Goal: Task Accomplishment & Management: Manage account settings

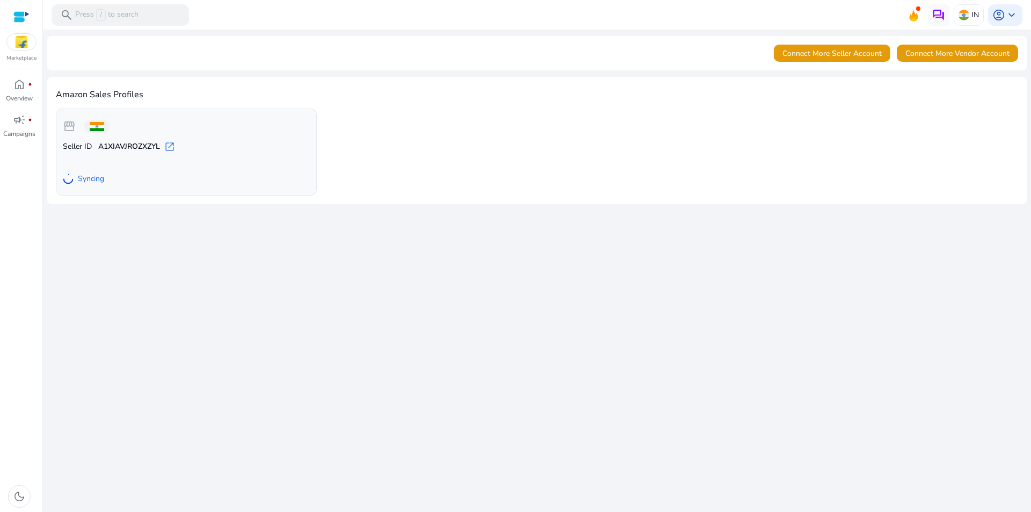
click at [171, 146] on span "open_in_new" at bounding box center [169, 146] width 11 height 11
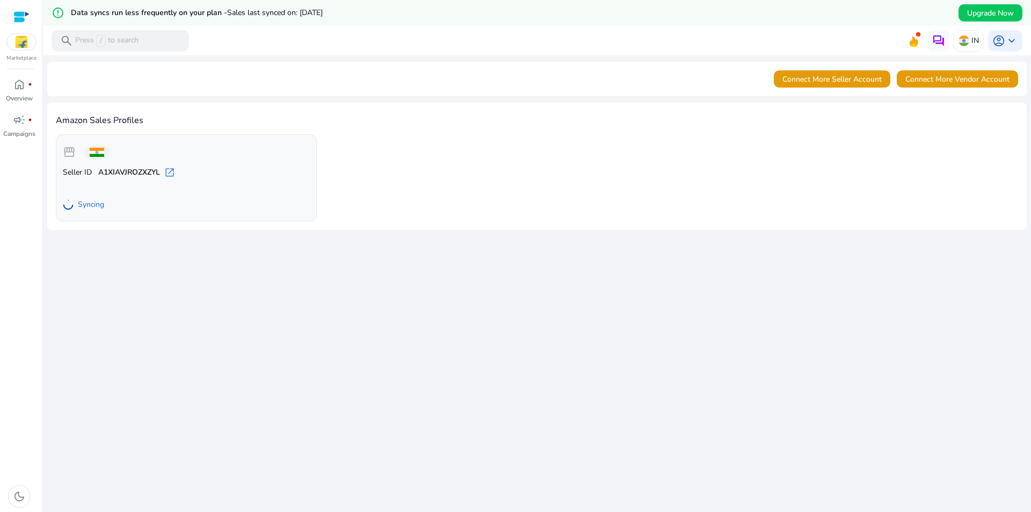
click at [221, 164] on div "storefront Seller ID A1XIAVJROZXZYL open_in_new Syncing" at bounding box center [186, 177] width 261 height 87
click at [24, 91] on span "home" at bounding box center [19, 84] width 13 height 13
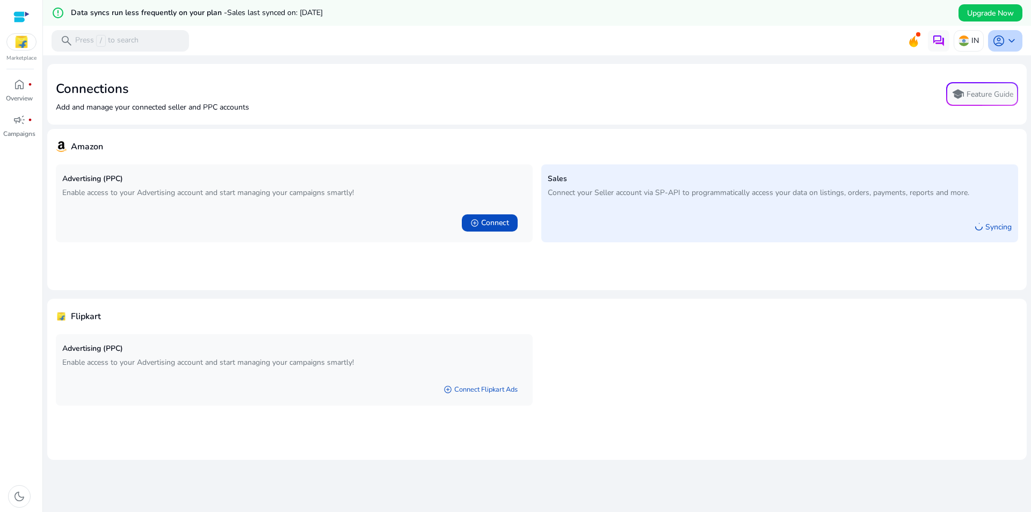
click at [1005, 38] on span "keyboard_arrow_down" at bounding box center [1011, 40] width 13 height 13
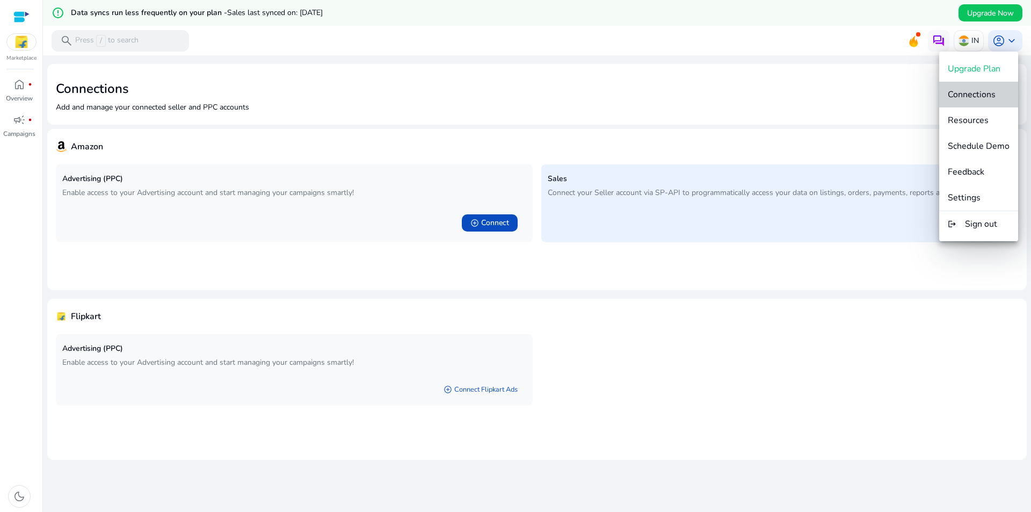
click at [984, 97] on span "Connections" at bounding box center [972, 95] width 48 height 12
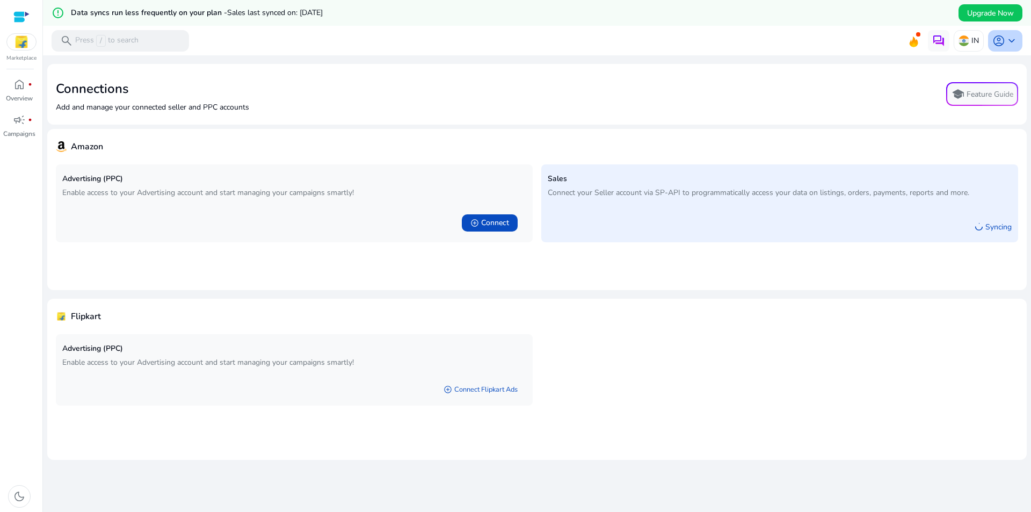
click at [1007, 40] on span "keyboard_arrow_down" at bounding box center [1011, 40] width 13 height 13
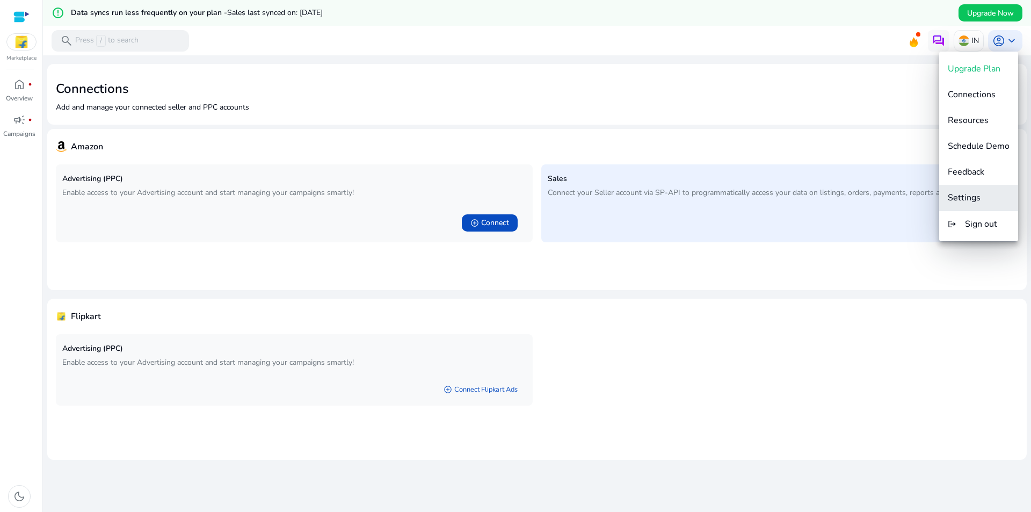
click at [983, 200] on span "Settings" at bounding box center [979, 198] width 62 height 12
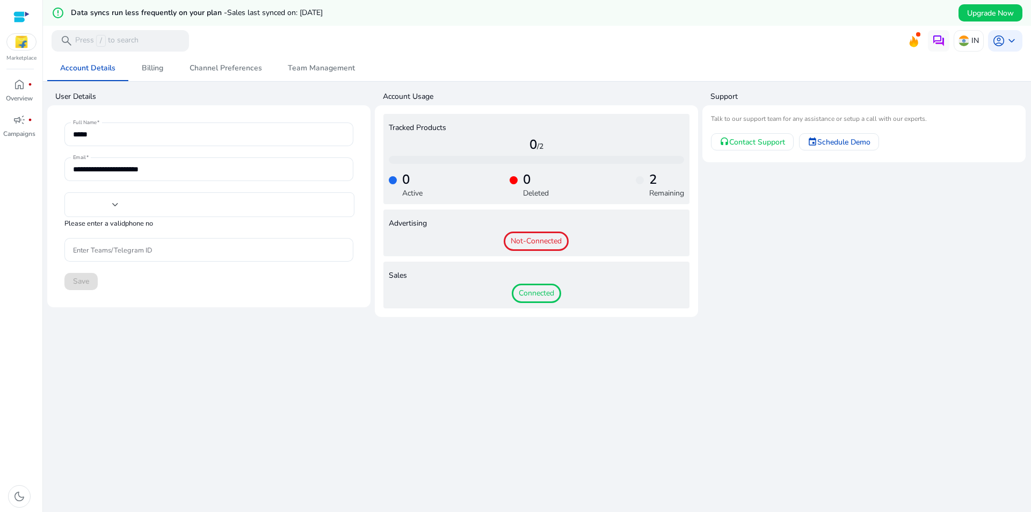
type input "***"
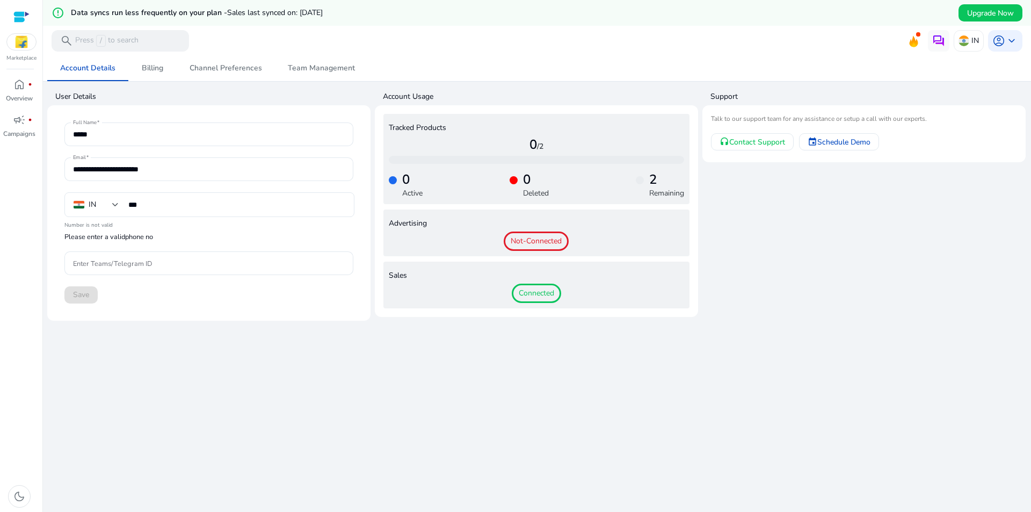
click at [649, 182] on h4 "2" at bounding box center [666, 180] width 35 height 16
drag, startPoint x: 645, startPoint y: 197, endPoint x: 673, endPoint y: 195, distance: 27.9
click at [673, 195] on p "Remaining" at bounding box center [666, 192] width 35 height 11
click at [679, 194] on p "Remaining" at bounding box center [666, 192] width 35 height 11
click at [530, 295] on span "Connected" at bounding box center [536, 293] width 49 height 19
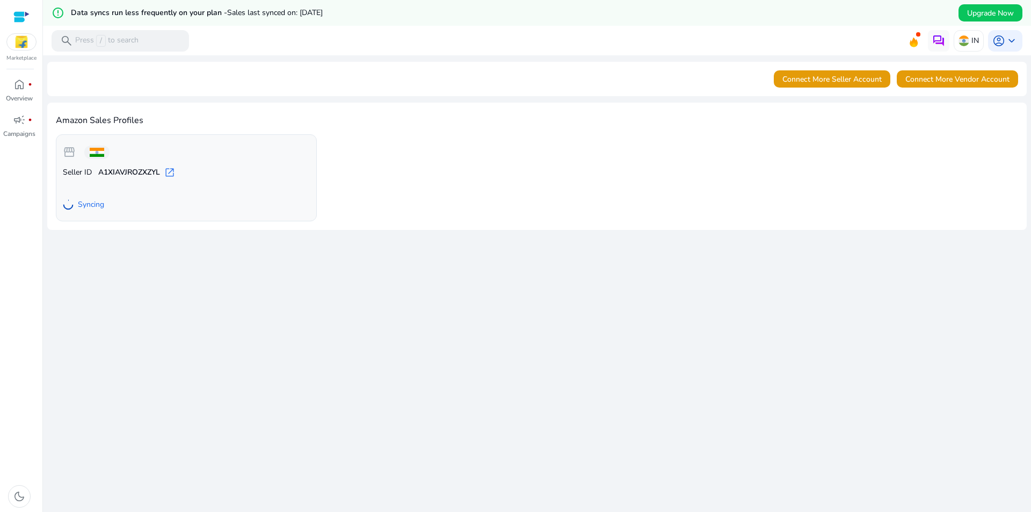
click at [165, 171] on p "Seller ID A1XIAVJROZXZYL open_in_new" at bounding box center [186, 172] width 247 height 11
click at [172, 171] on span "open_in_new" at bounding box center [169, 172] width 11 height 11
click at [1005, 38] on span "keyboard_arrow_down" at bounding box center [1011, 40] width 13 height 13
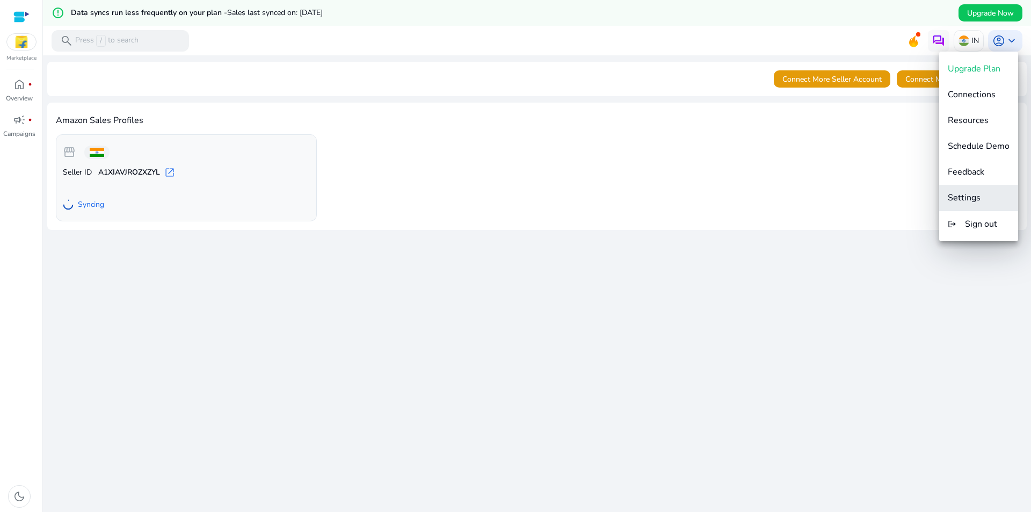
click at [980, 204] on button "Settings" at bounding box center [978, 198] width 79 height 26
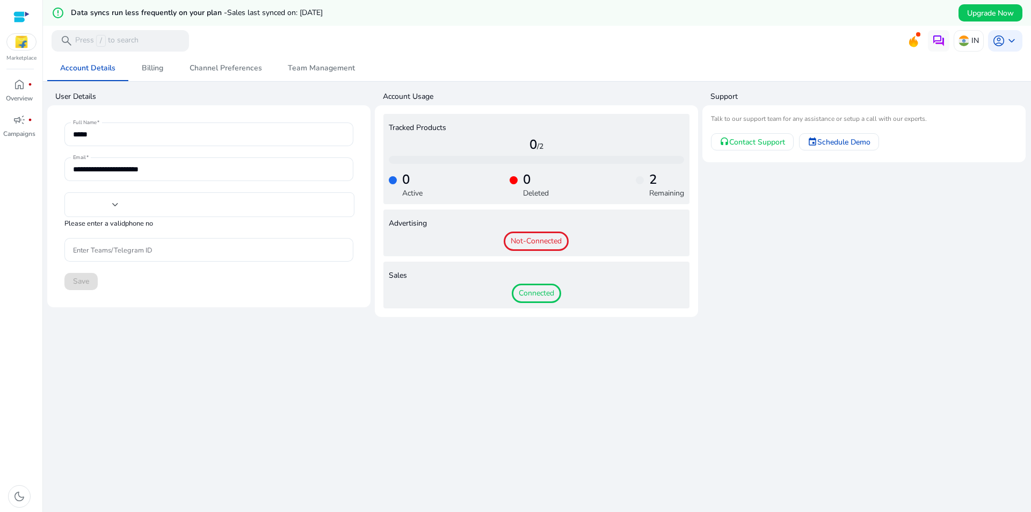
type input "***"
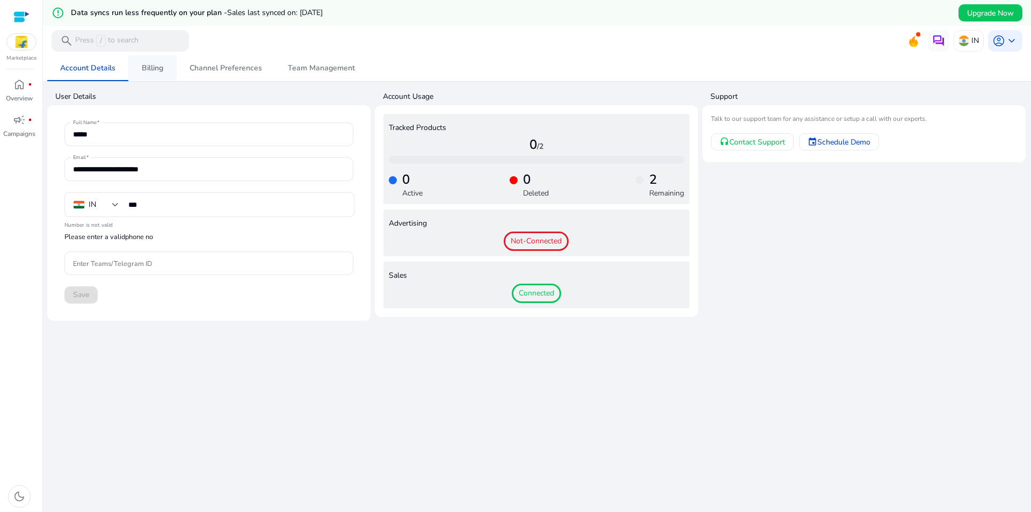
click at [153, 71] on span "Billing" at bounding box center [152, 68] width 21 height 8
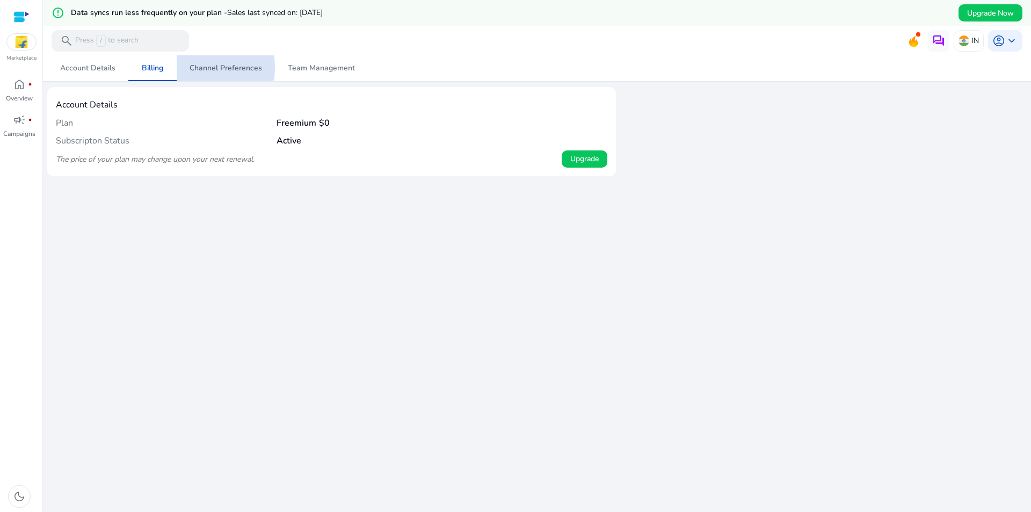
click at [219, 68] on span "Channel Preferences" at bounding box center [226, 68] width 72 height 8
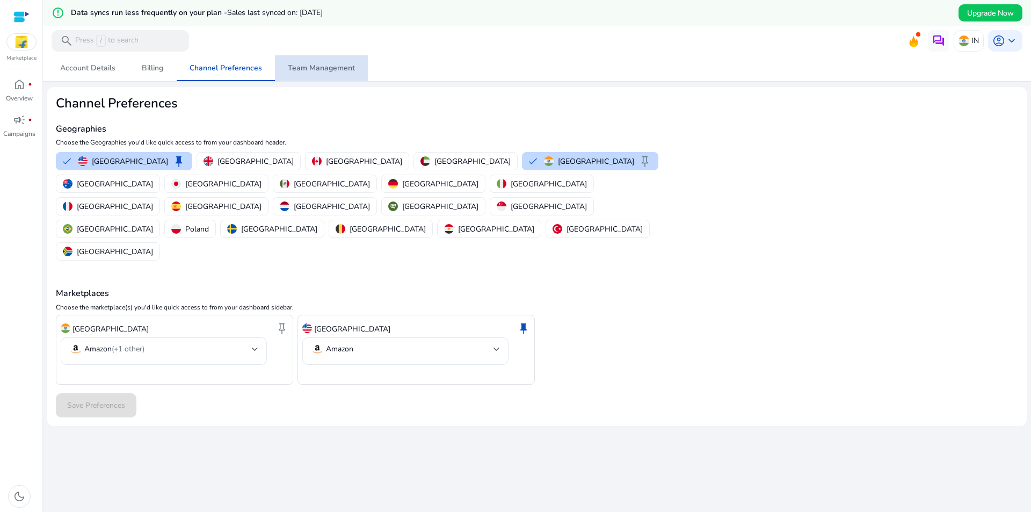
click at [323, 67] on span "Team Management" at bounding box center [321, 68] width 67 height 8
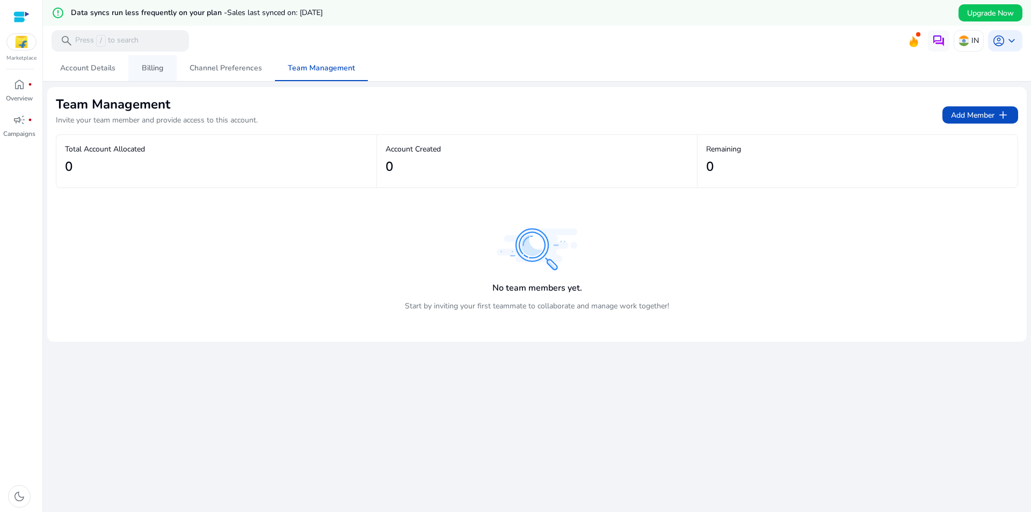
click at [142, 65] on span "Billing" at bounding box center [152, 68] width 21 height 8
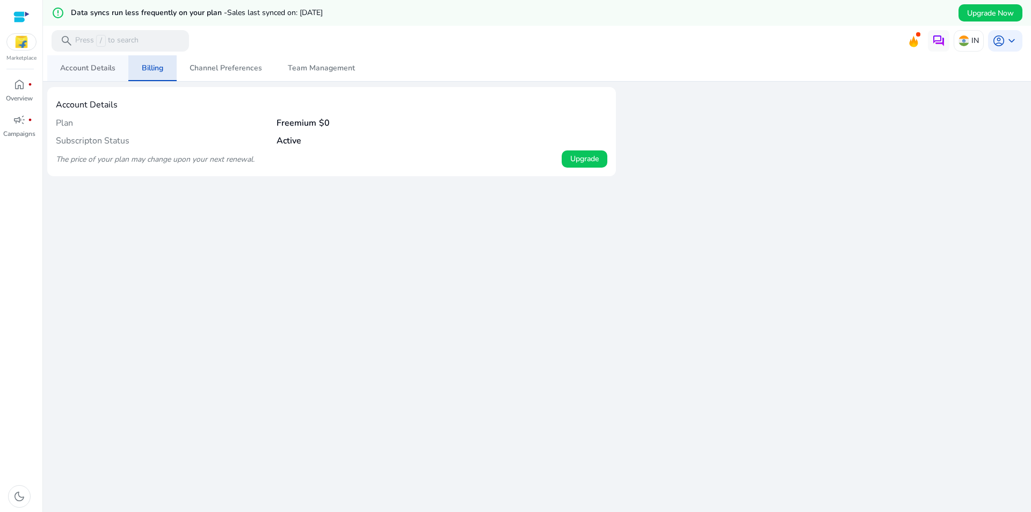
click at [81, 65] on span "Account Details" at bounding box center [87, 68] width 55 height 8
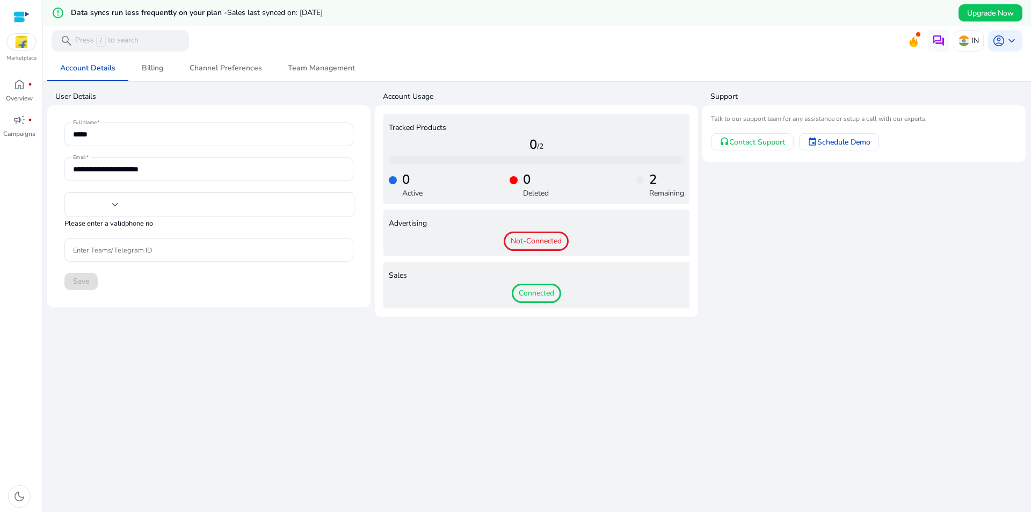
type input "***"
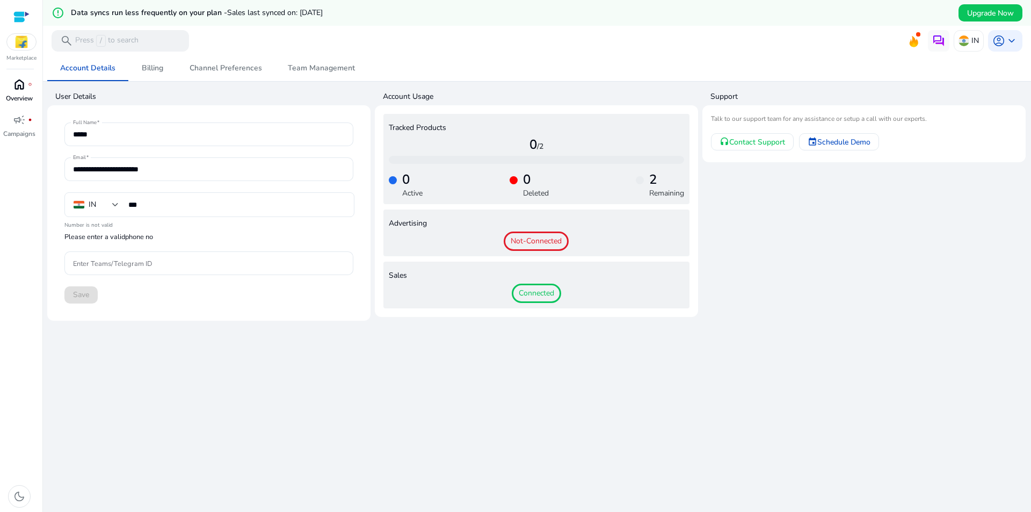
click at [20, 86] on span "home" at bounding box center [19, 84] width 13 height 13
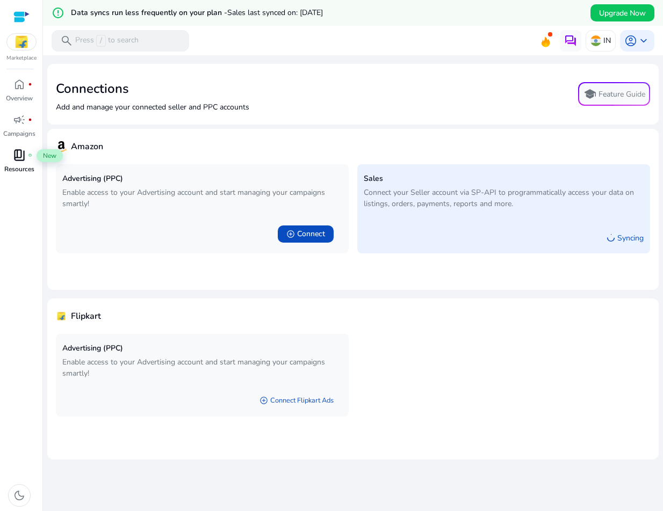
click at [21, 159] on span "book_4" at bounding box center [19, 155] width 13 height 13
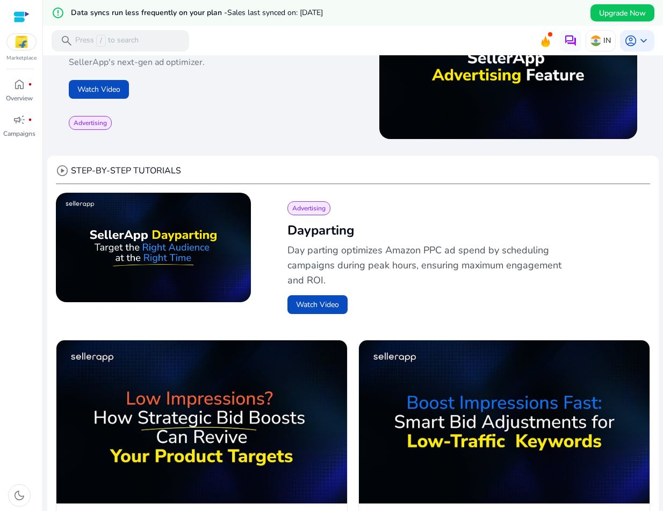
scroll to position [54, 0]
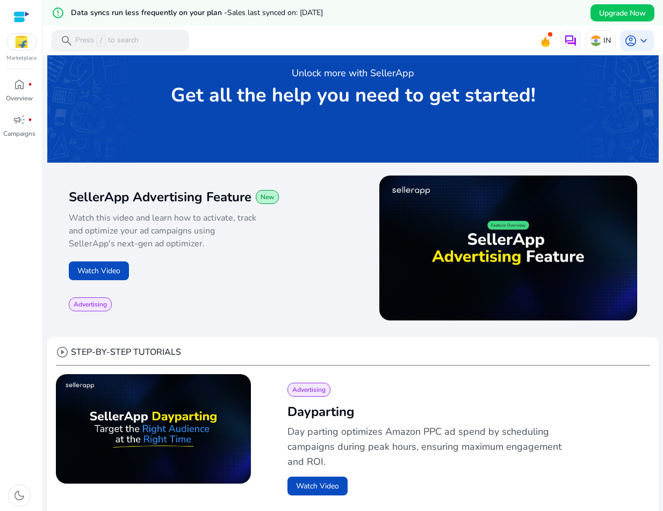
click at [18, 73] on div "Marketplace home fiber_manual_record Overview campaign fiber_manual_record Camp…" at bounding box center [21, 255] width 43 height 511
click at [23, 94] on p "Overview" at bounding box center [19, 98] width 27 height 10
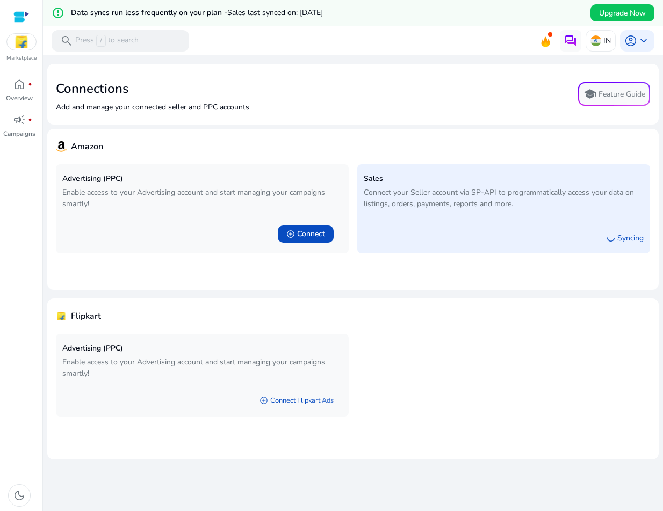
click at [19, 20] on div at bounding box center [21, 17] width 16 height 12
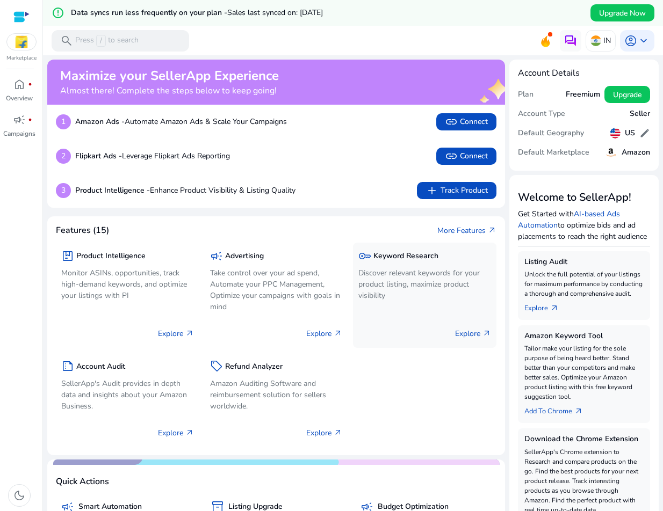
click at [460, 330] on p "Explore arrow_outward" at bounding box center [473, 333] width 36 height 11
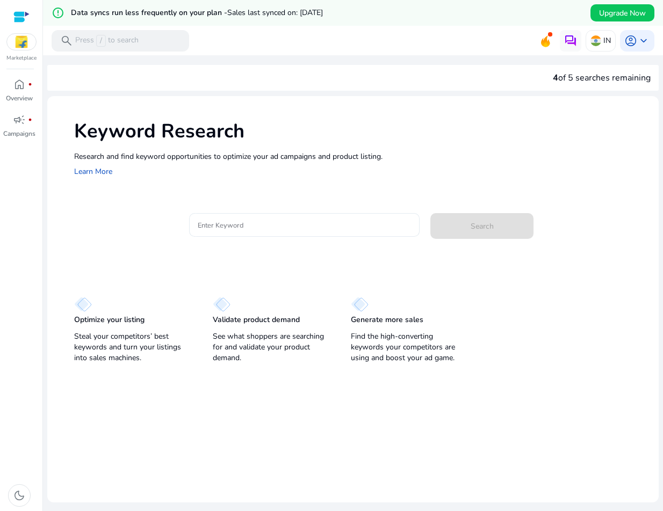
click at [287, 226] on input "Enter Keyword" at bounding box center [304, 225] width 213 height 12
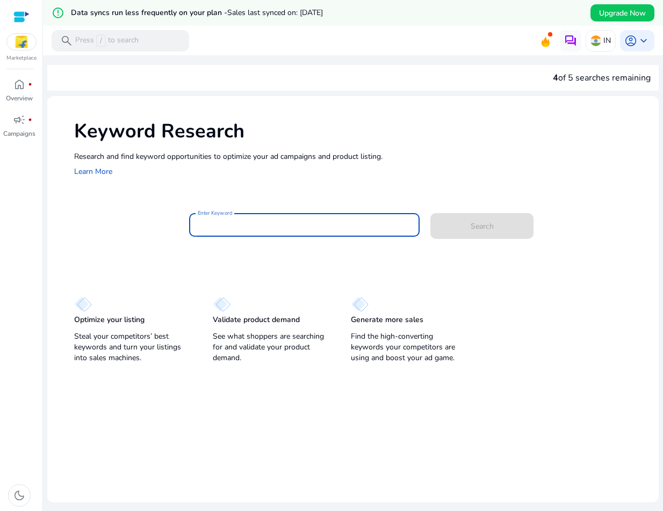
paste input "**********"
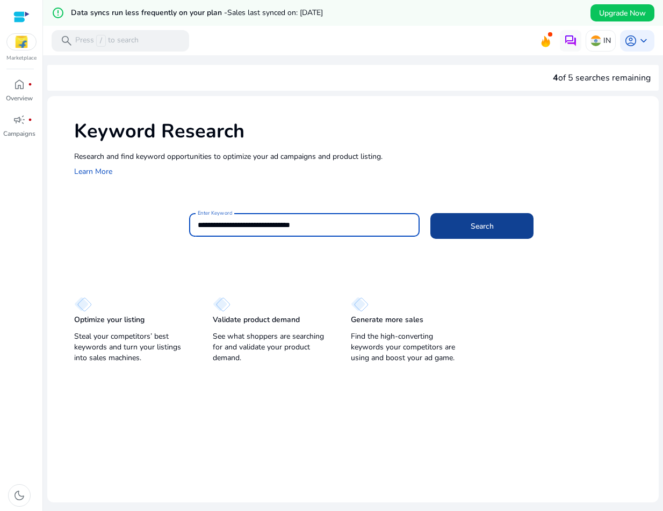
type input "**********"
click at [475, 222] on span "Search" at bounding box center [481, 226] width 23 height 11
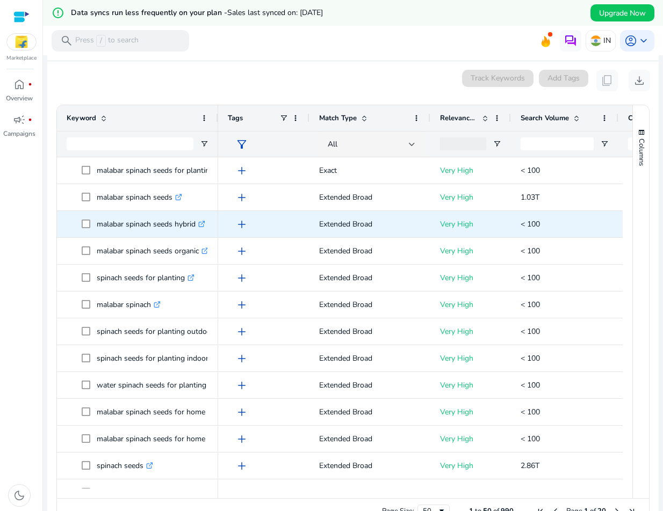
scroll to position [154, 0]
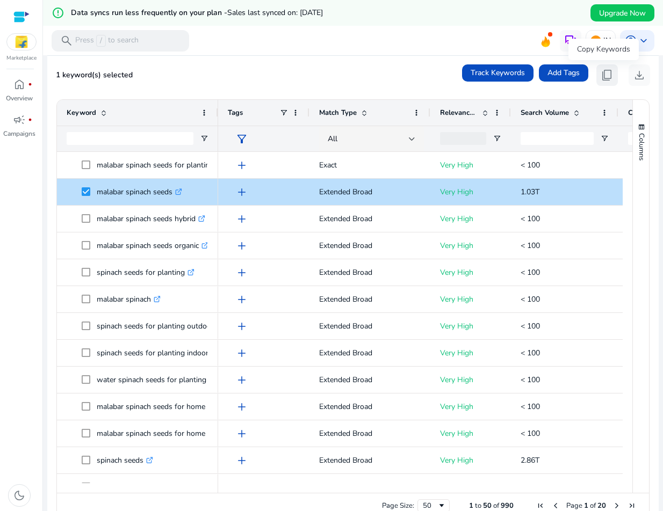
click at [603, 70] on span "content_copy" at bounding box center [606, 75] width 13 height 13
click at [596, 72] on button "content_copy" at bounding box center [606, 74] width 21 height 21
click at [140, 136] on input "Keyword Filter Input" at bounding box center [130, 138] width 127 height 13
paste input "**********"
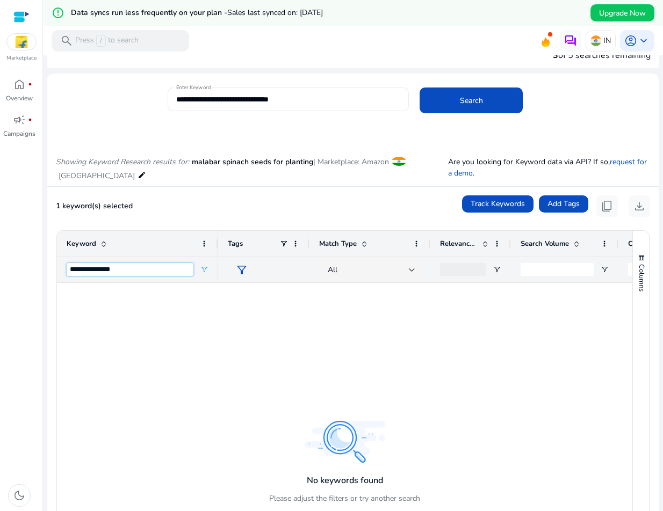
scroll to position [0, 0]
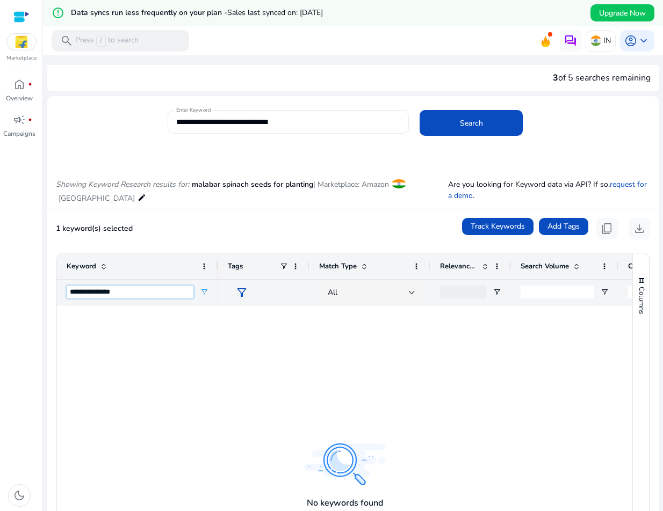
type input "**********"
click at [273, 128] on div "**********" at bounding box center [288, 122] width 224 height 24
click at [273, 126] on input "**********" at bounding box center [288, 122] width 224 height 12
click at [291, 124] on input "**********" at bounding box center [288, 122] width 224 height 12
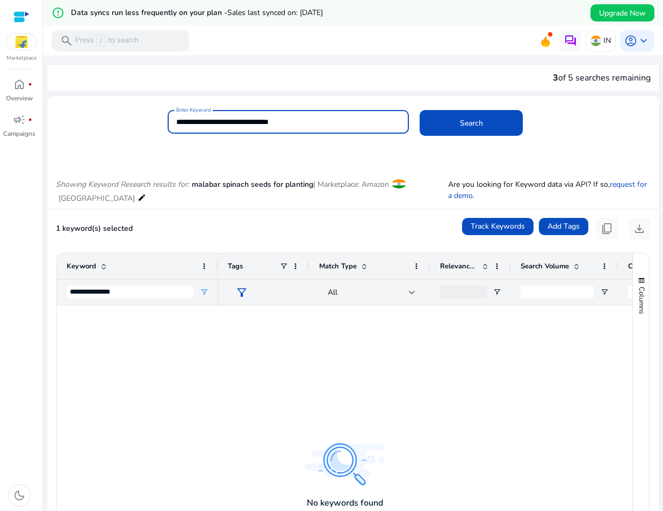
click at [291, 124] on input "**********" at bounding box center [288, 122] width 224 height 12
paste input
type input "**********"
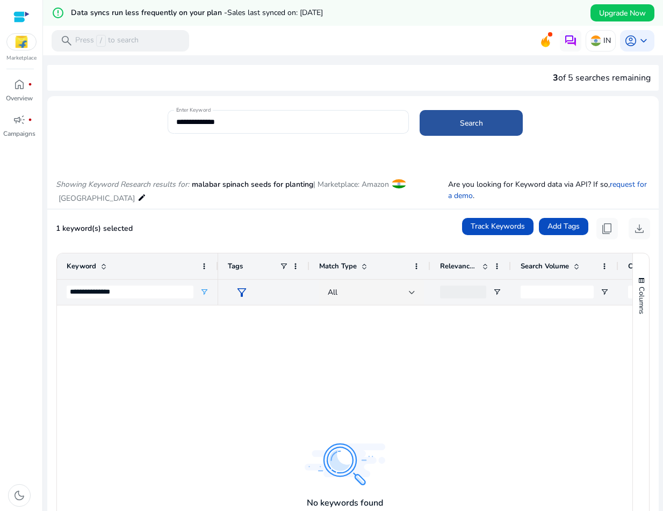
click at [468, 128] on span "Search" at bounding box center [471, 123] width 23 height 11
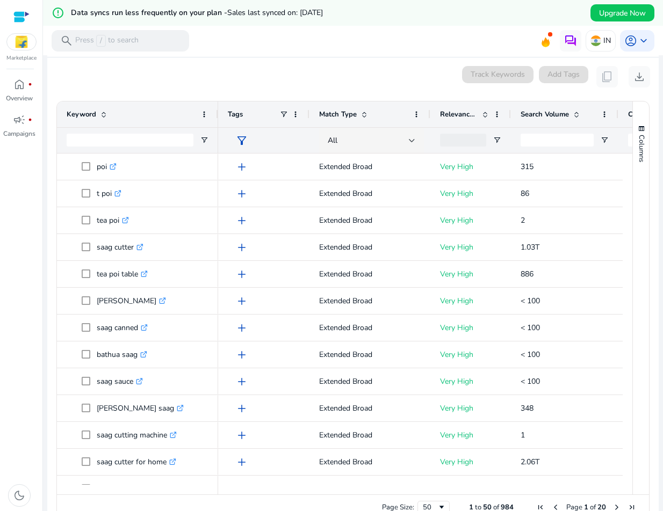
scroll to position [154, 0]
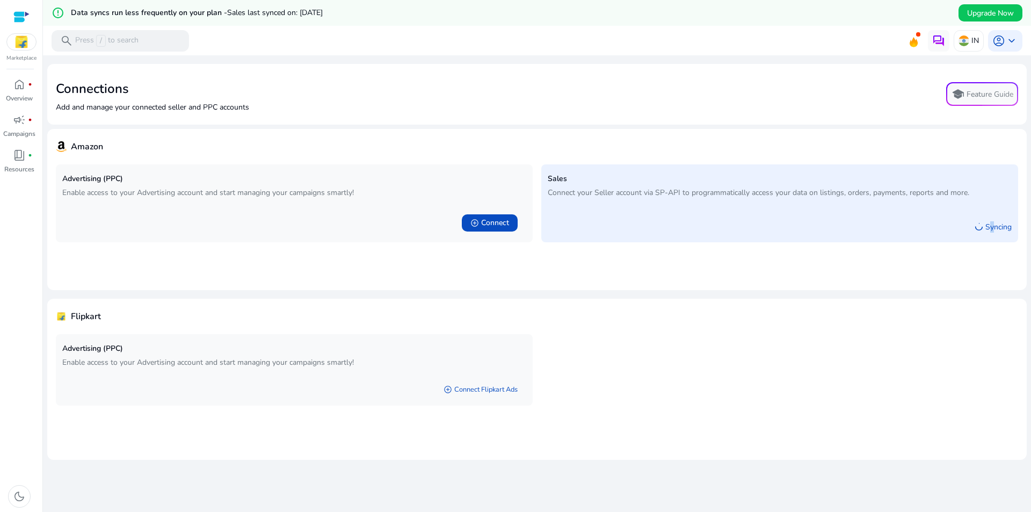
drag, startPoint x: 974, startPoint y: 230, endPoint x: 992, endPoint y: 226, distance: 18.9
click at [985, 228] on div "Syncing" at bounding box center [993, 226] width 37 height 18
click at [992, 226] on p "Syncing" at bounding box center [998, 226] width 26 height 11
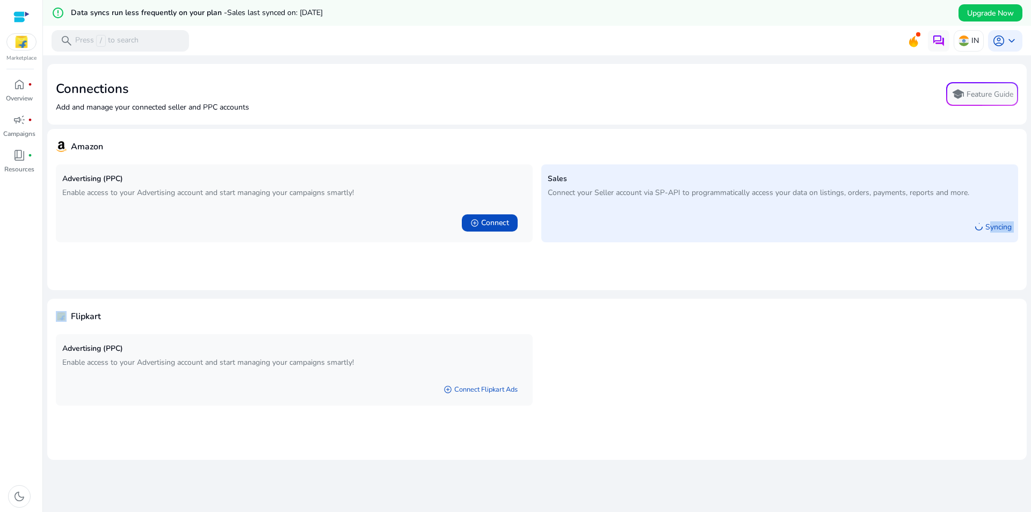
click at [992, 226] on p "Syncing" at bounding box center [998, 226] width 26 height 11
click at [909, 233] on div "Syncing" at bounding box center [780, 224] width 464 height 23
click at [21, 130] on p "Campaigns" at bounding box center [19, 134] width 32 height 10
click at [20, 79] on span "home" at bounding box center [19, 84] width 13 height 13
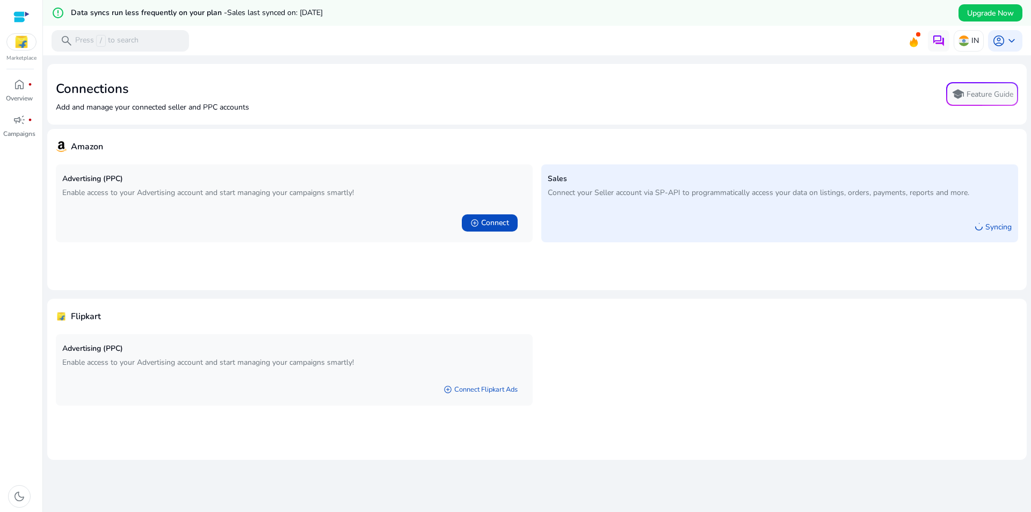
click at [19, 45] on img at bounding box center [21, 42] width 29 height 16
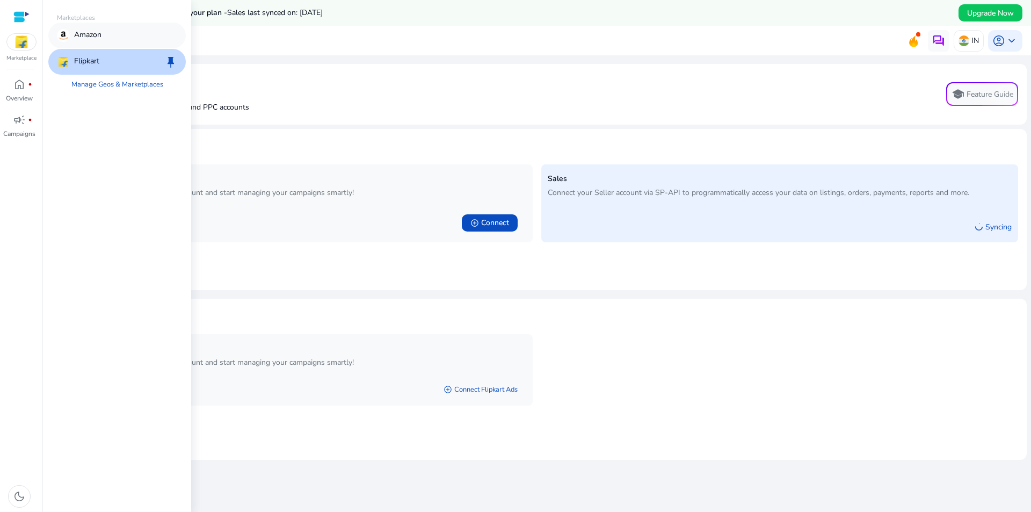
click at [96, 39] on p "Amazon" at bounding box center [87, 35] width 27 height 13
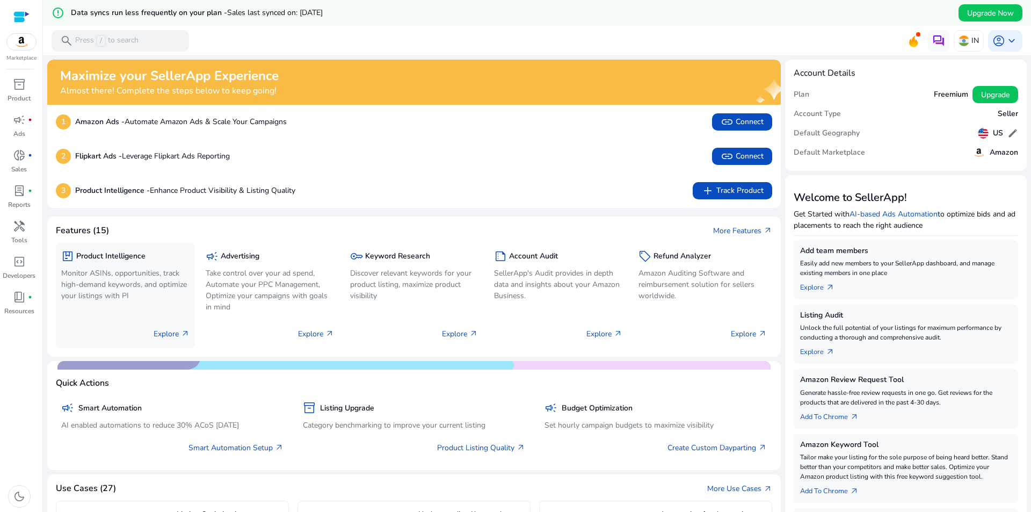
click at [172, 331] on p "Explore arrow_outward" at bounding box center [172, 333] width 36 height 11
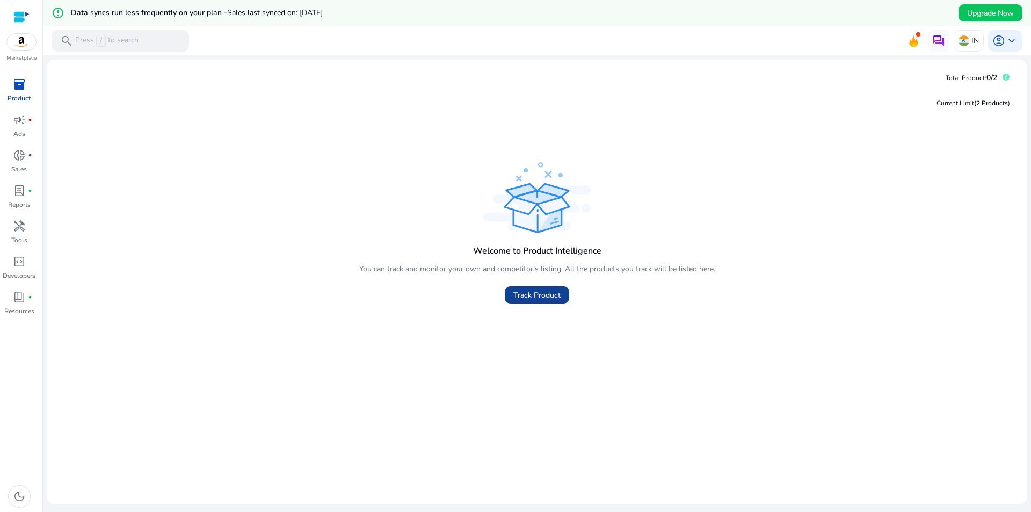
click at [532, 293] on span "Track Product" at bounding box center [536, 294] width 47 height 11
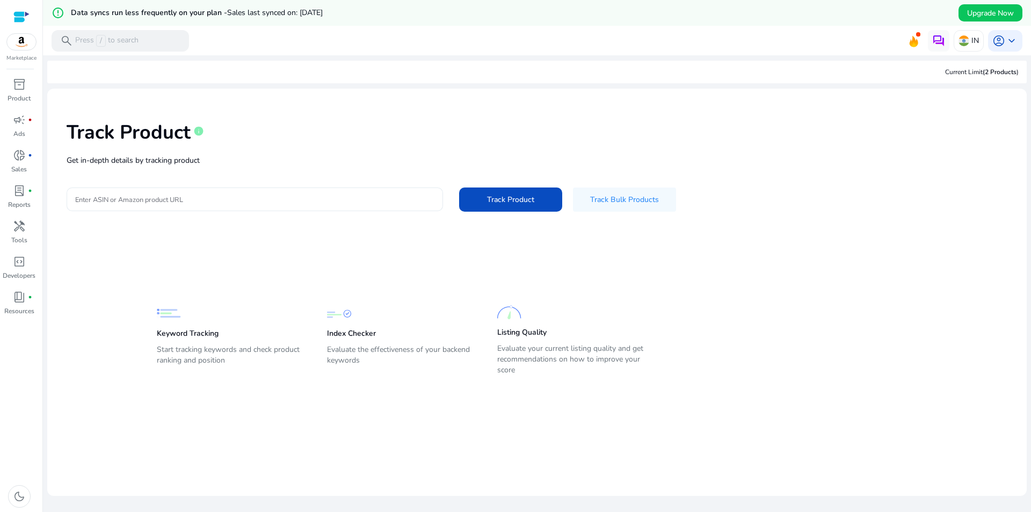
click at [221, 204] on input "Enter ASIN or Amazon product URL" at bounding box center [254, 199] width 359 height 12
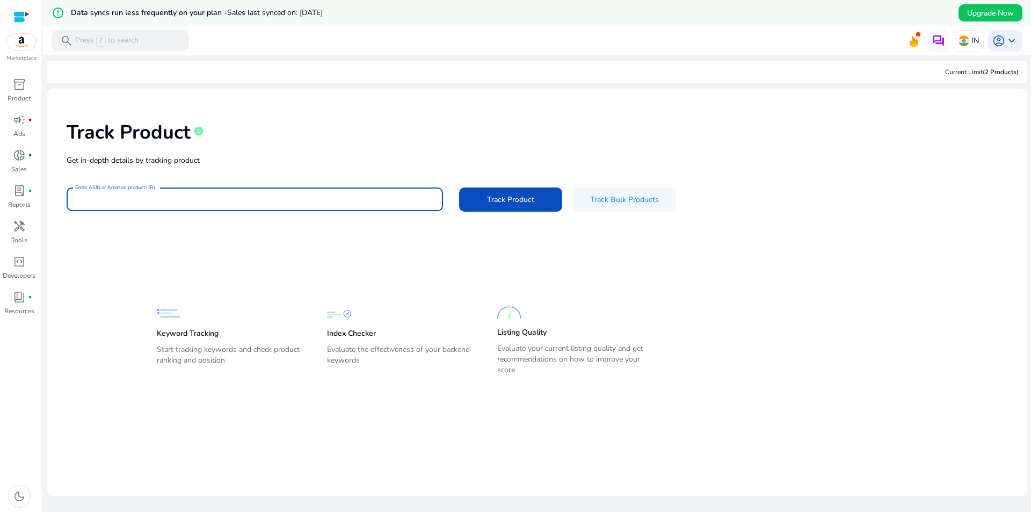
paste input "**********"
type input "**********"
click at [481, 202] on span at bounding box center [510, 199] width 103 height 26
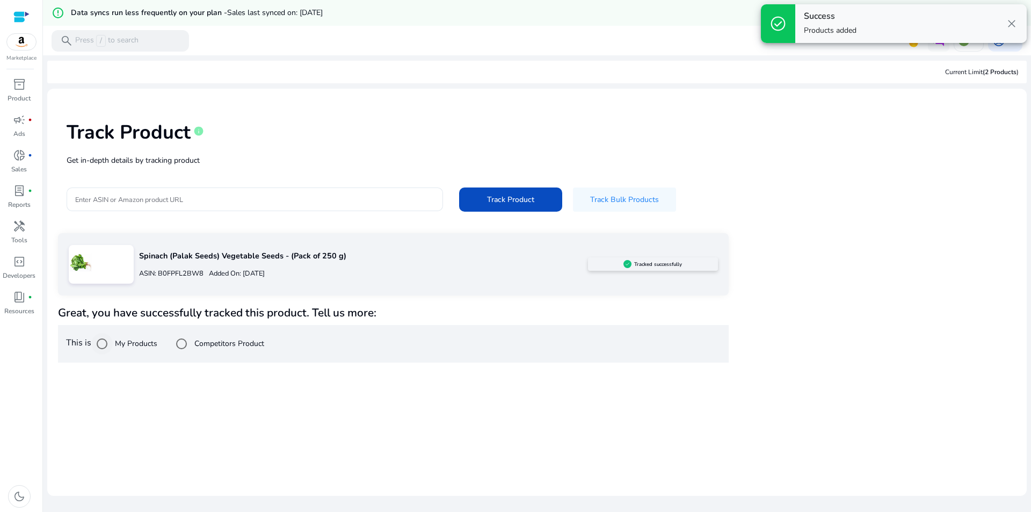
click at [138, 347] on label "My Products" at bounding box center [135, 343] width 45 height 11
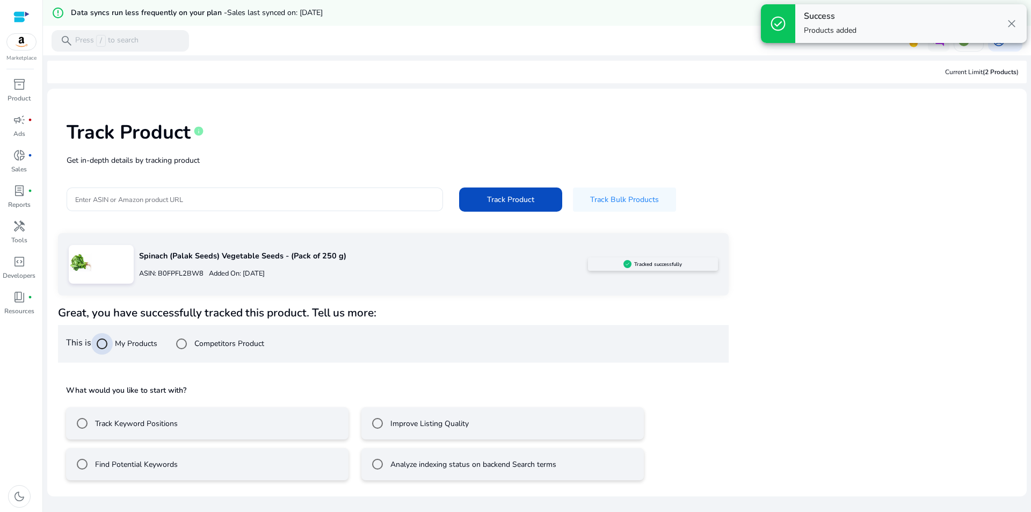
scroll to position [26, 0]
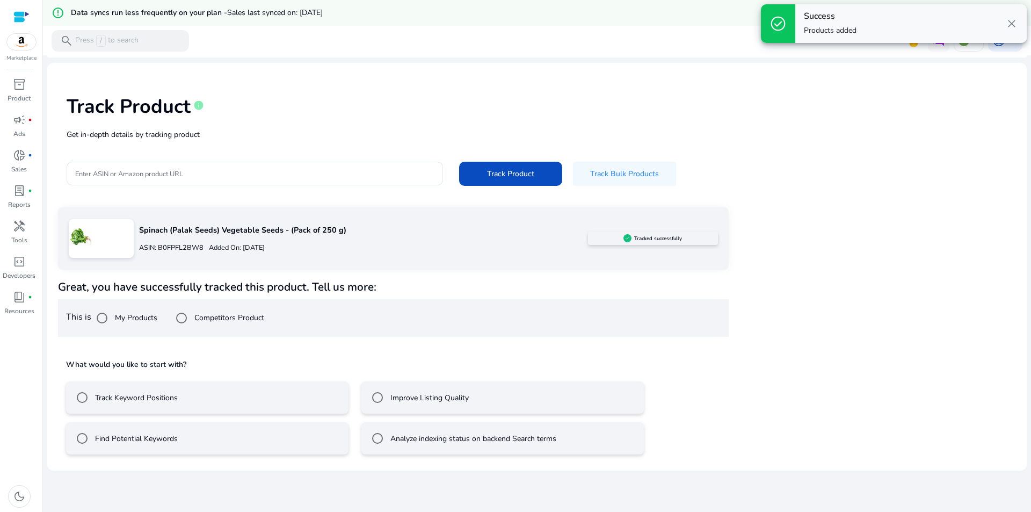
click at [183, 405] on mat-radio-button "Track Keyword Positions" at bounding box center [207, 397] width 282 height 32
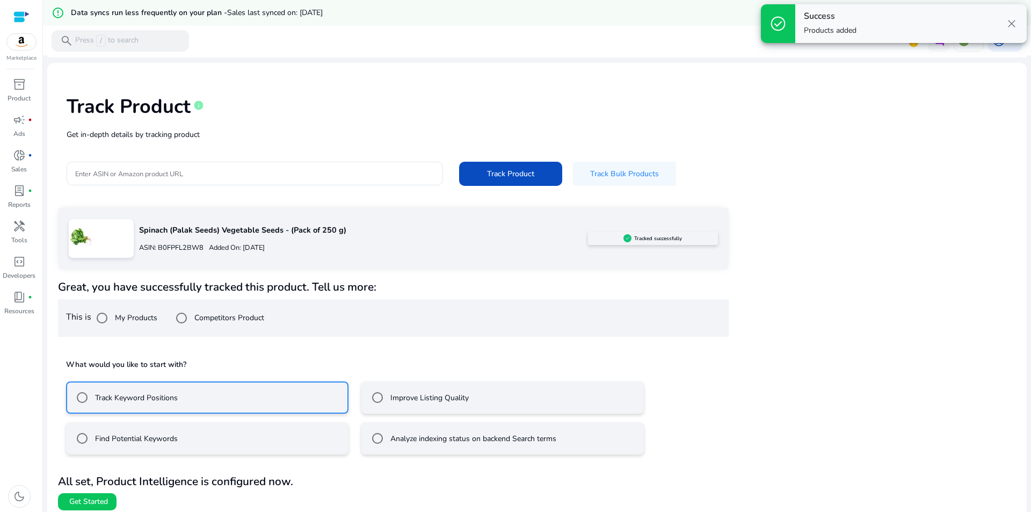
scroll to position [32, 0]
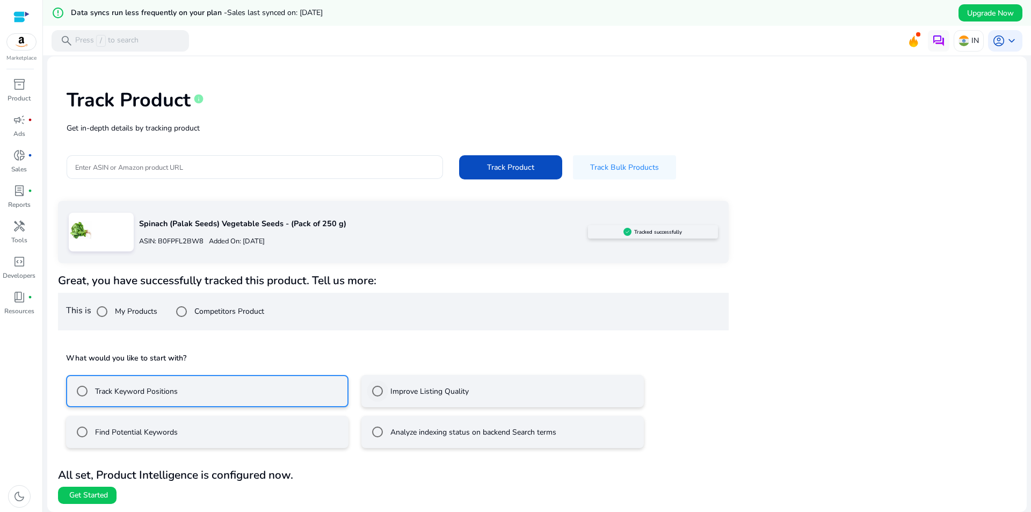
click at [419, 395] on label "Improve Listing Quality" at bounding box center [428, 391] width 81 height 11
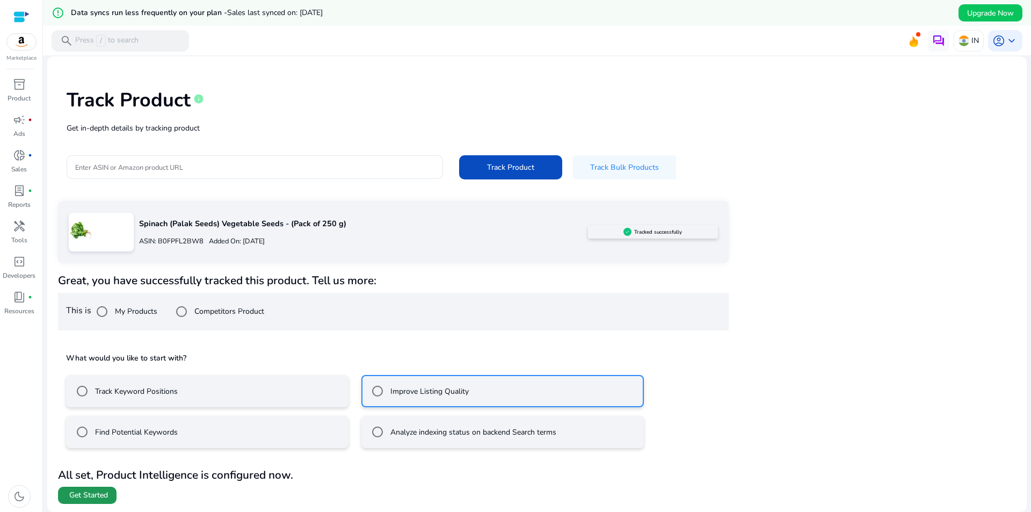
click at [96, 497] on span "Get Started" at bounding box center [88, 495] width 39 height 11
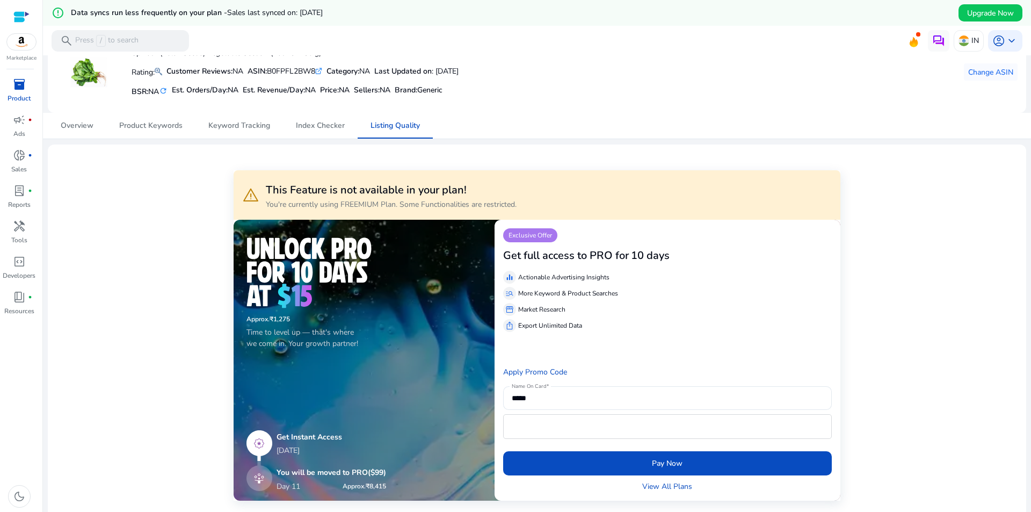
scroll to position [5, 0]
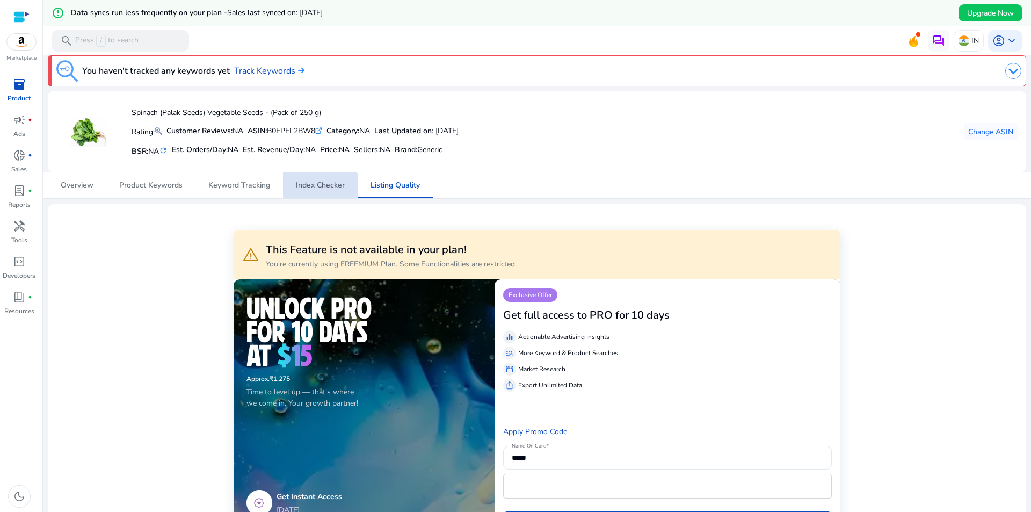
click at [307, 187] on span "Index Checker" at bounding box center [320, 186] width 49 height 8
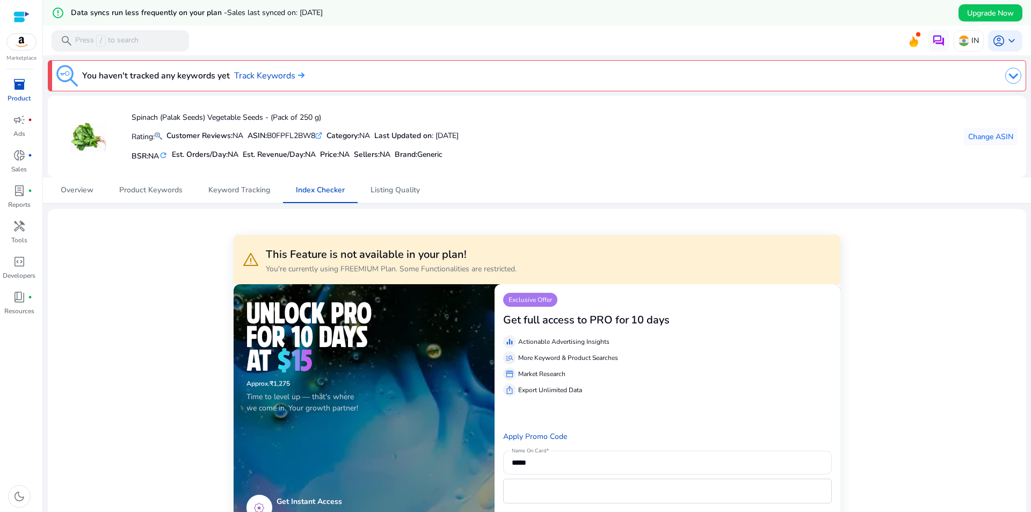
click at [1005, 76] on img at bounding box center [1013, 76] width 16 height 16
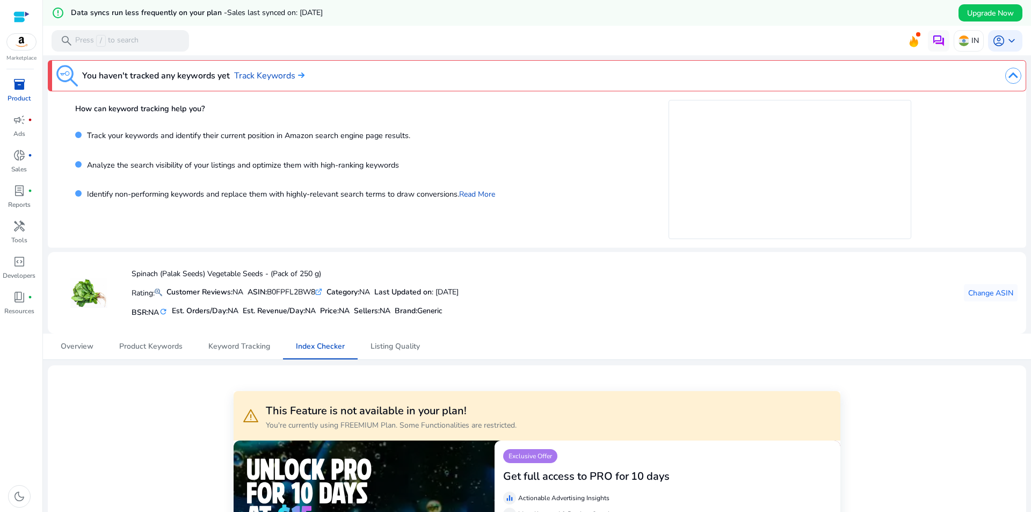
click at [1006, 75] on img at bounding box center [1013, 76] width 16 height 16
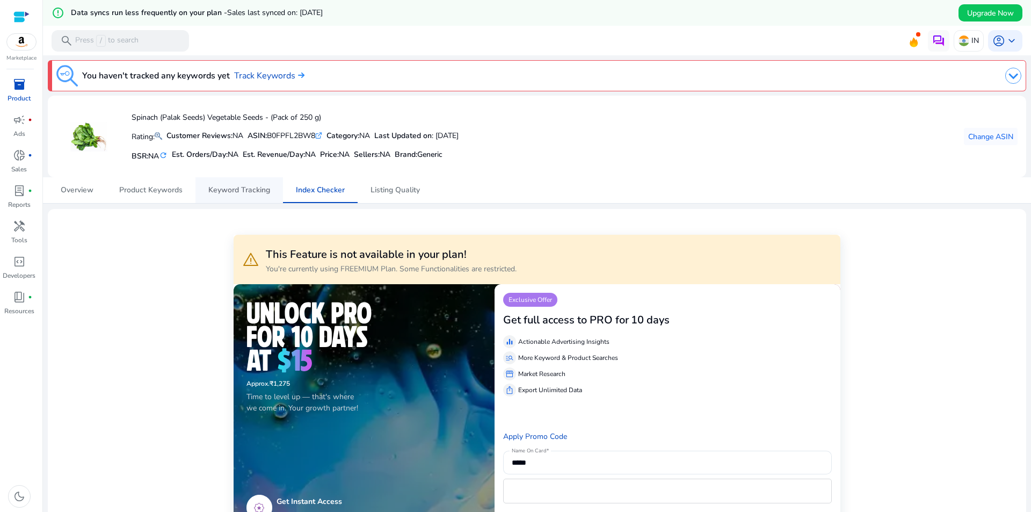
click at [280, 193] on link "Keyword Tracking" at bounding box center [239, 190] width 88 height 26
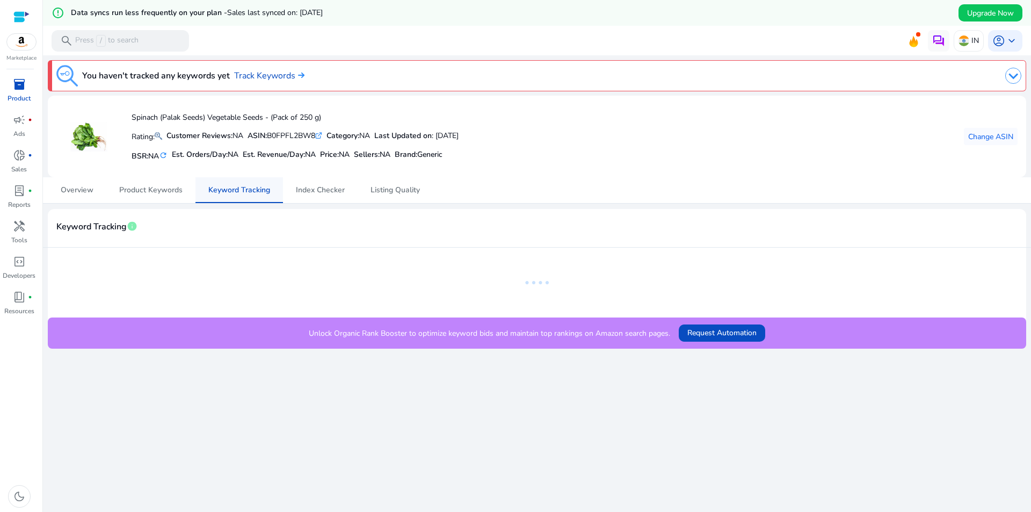
click at [252, 191] on span "Keyword Tracking" at bounding box center [239, 190] width 62 height 8
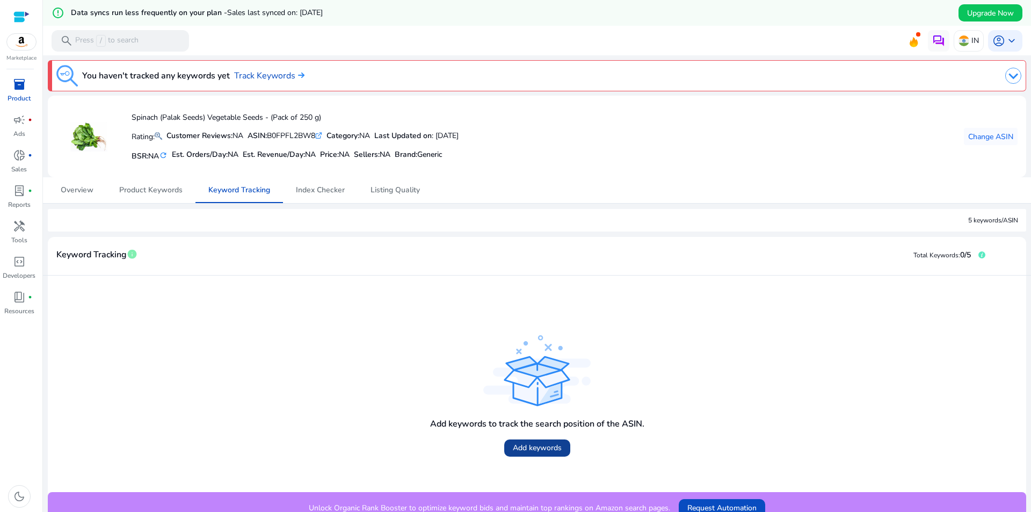
click at [519, 451] on span "Add keywords" at bounding box center [537, 447] width 49 height 11
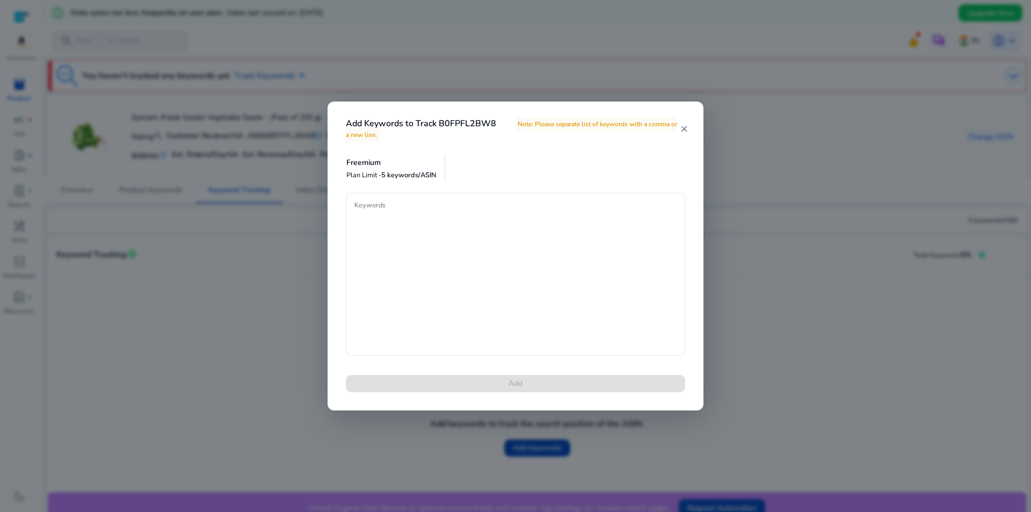
drag, startPoint x: 687, startPoint y: 131, endPoint x: 668, endPoint y: 136, distance: 19.5
click at [686, 131] on mat-icon "close" at bounding box center [684, 129] width 9 height 10
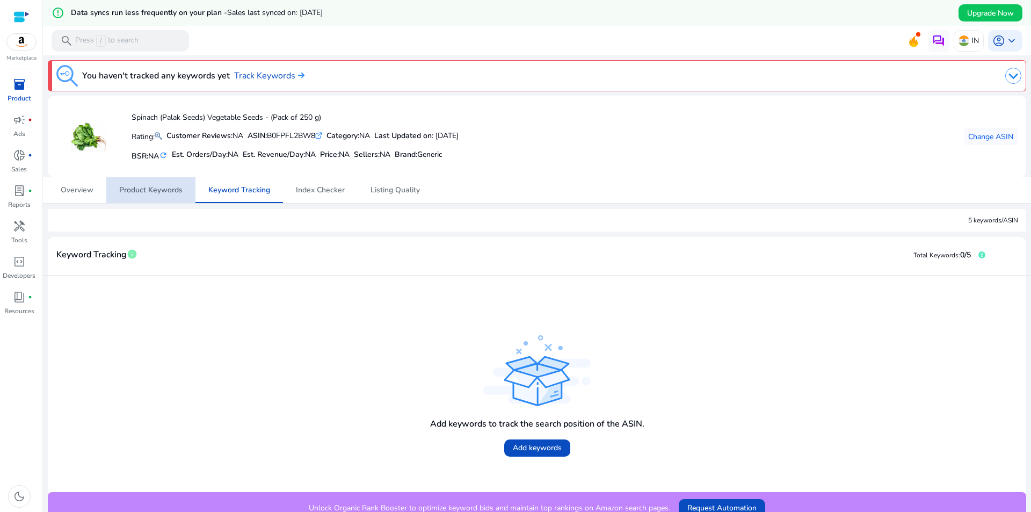
click at [151, 193] on span "Product Keywords" at bounding box center [150, 190] width 63 height 8
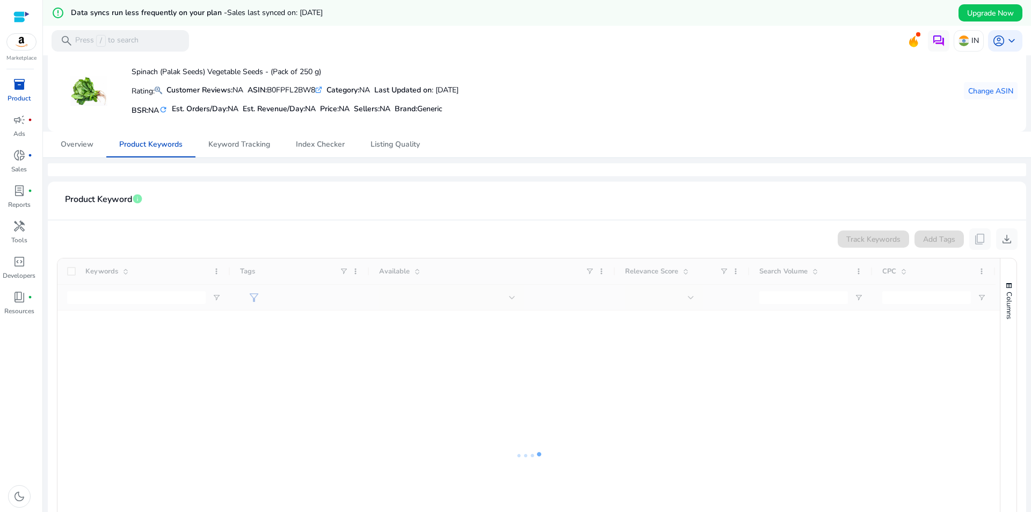
scroll to position [107, 0]
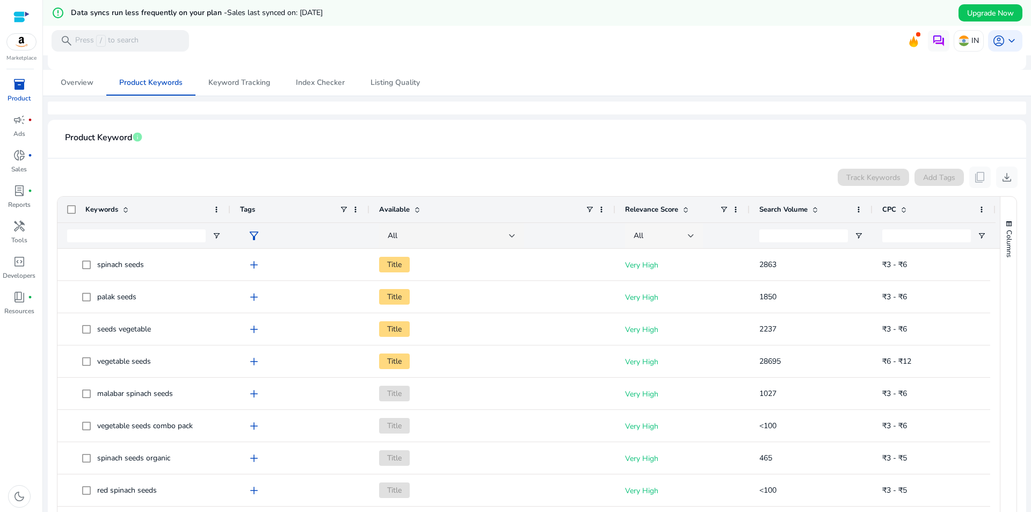
click at [651, 230] on div "All" at bounding box center [661, 236] width 54 height 12
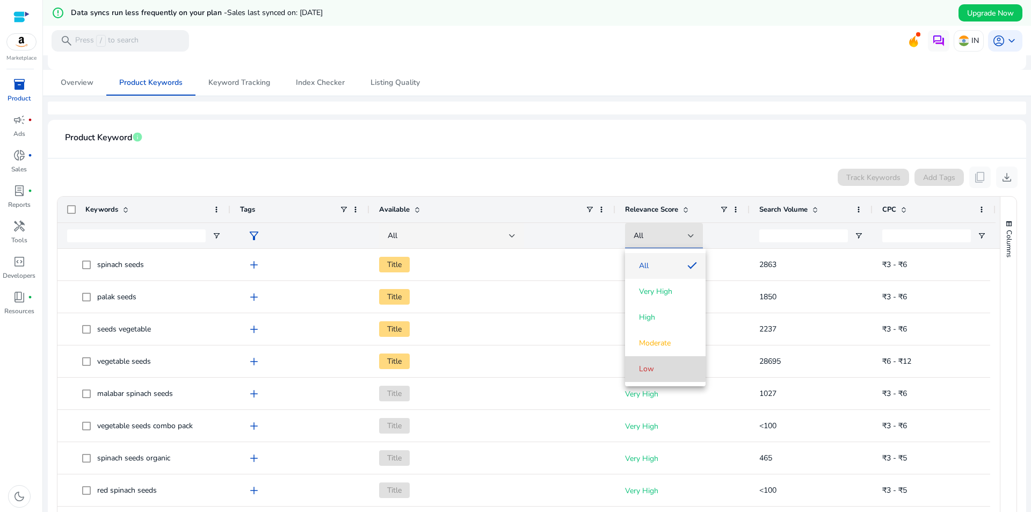
click at [660, 361] on mat-option "Low" at bounding box center [665, 369] width 81 height 26
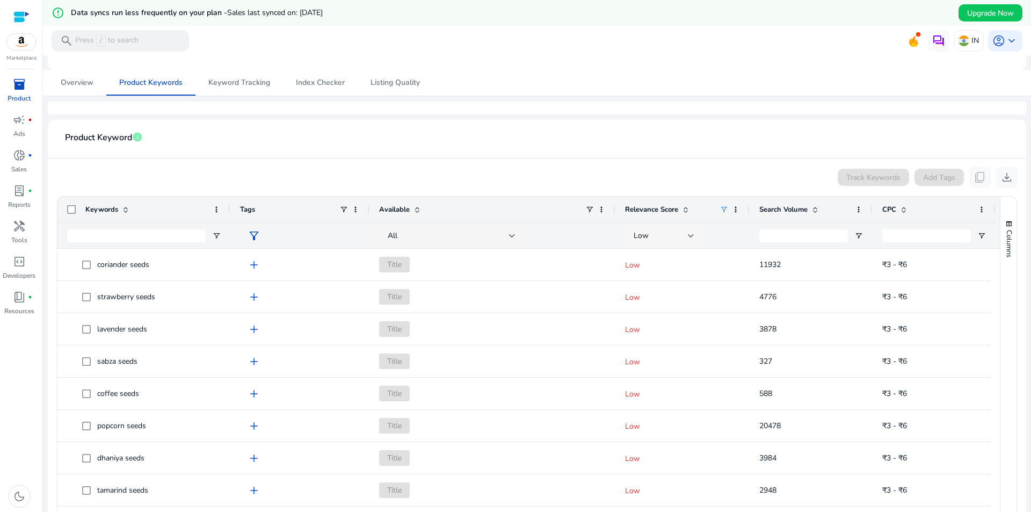
click at [695, 240] on div "Low" at bounding box center [664, 236] width 78 height 26
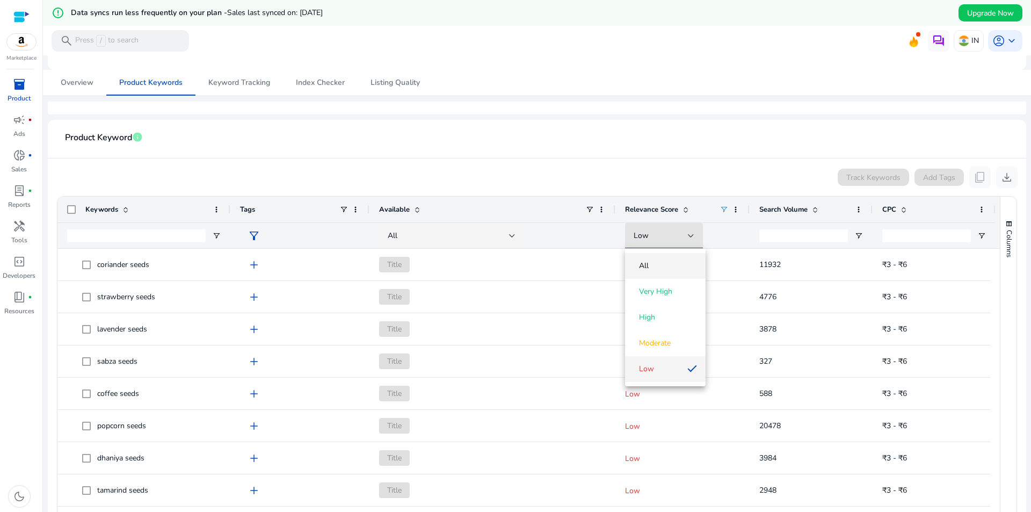
click at [660, 266] on span "All" at bounding box center [665, 265] width 63 height 11
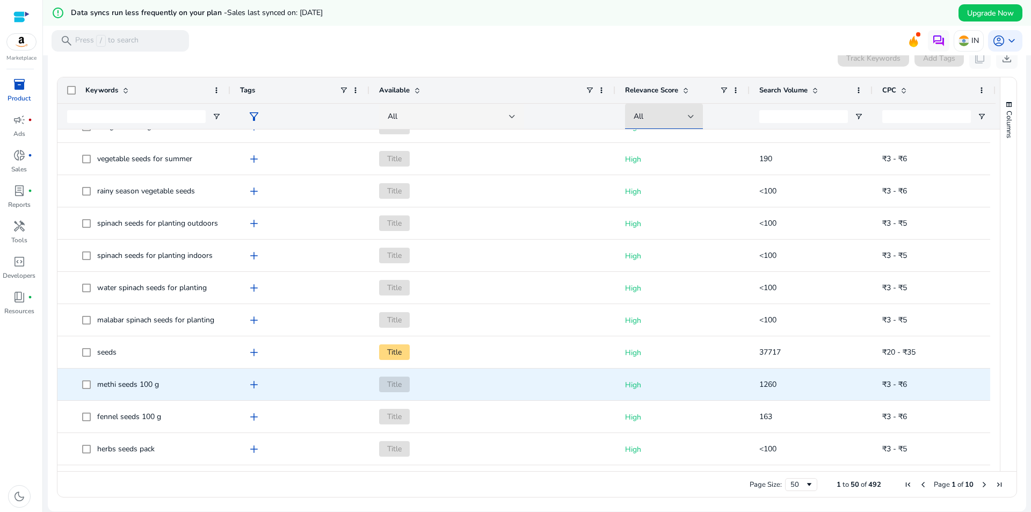
scroll to position [947, 0]
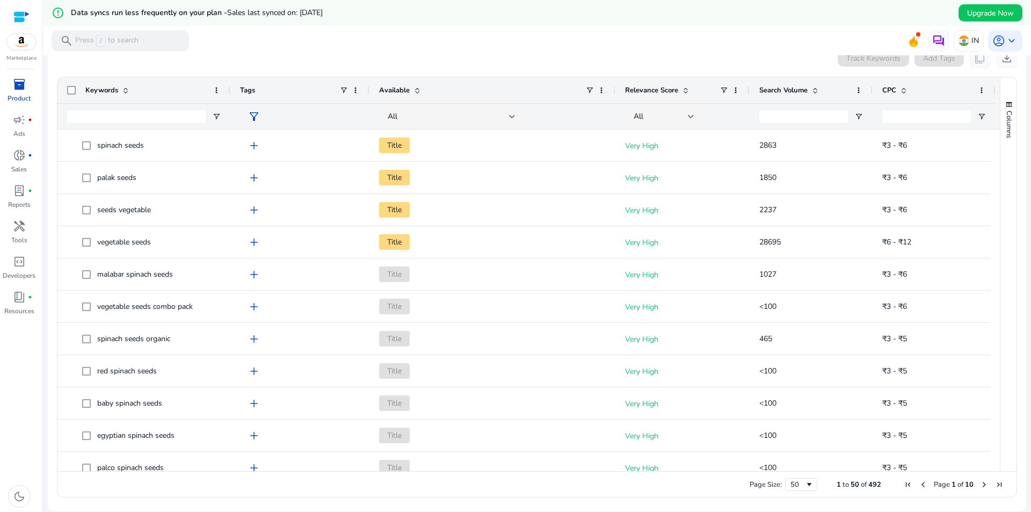
click at [18, 95] on p "Product" at bounding box center [19, 98] width 23 height 10
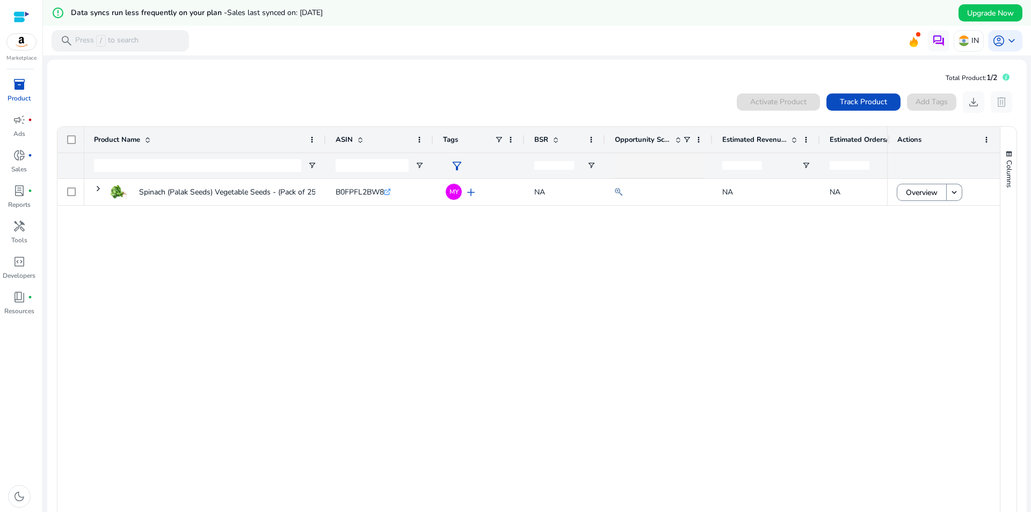
click at [424, 272] on div "Spinach (Palak Seeds) Vegetable Seeds - (Pack of 250 g) B0FPFL2BW8 .st0{fill:#2…" at bounding box center [485, 348] width 803 height 338
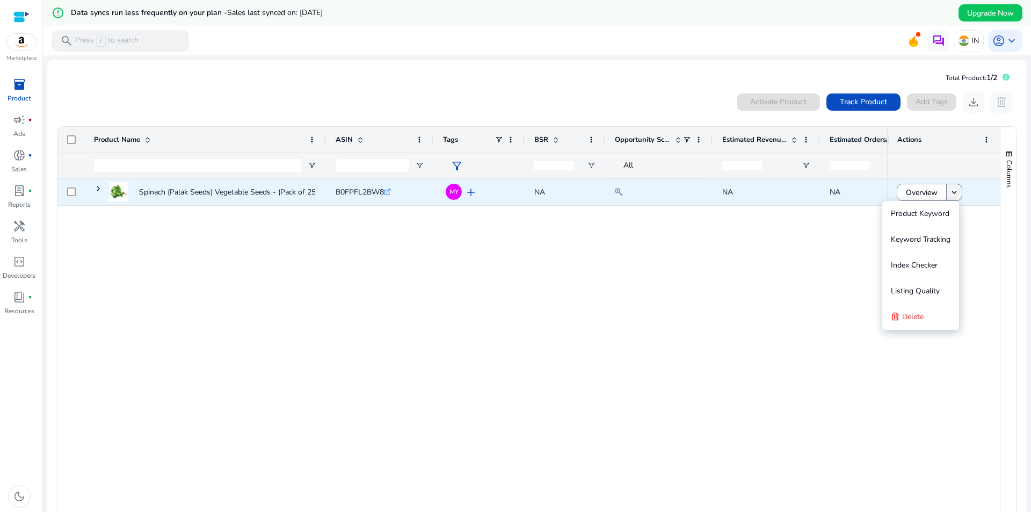
click at [949, 191] on mat-icon "keyboard_arrow_down" at bounding box center [954, 192] width 10 height 10
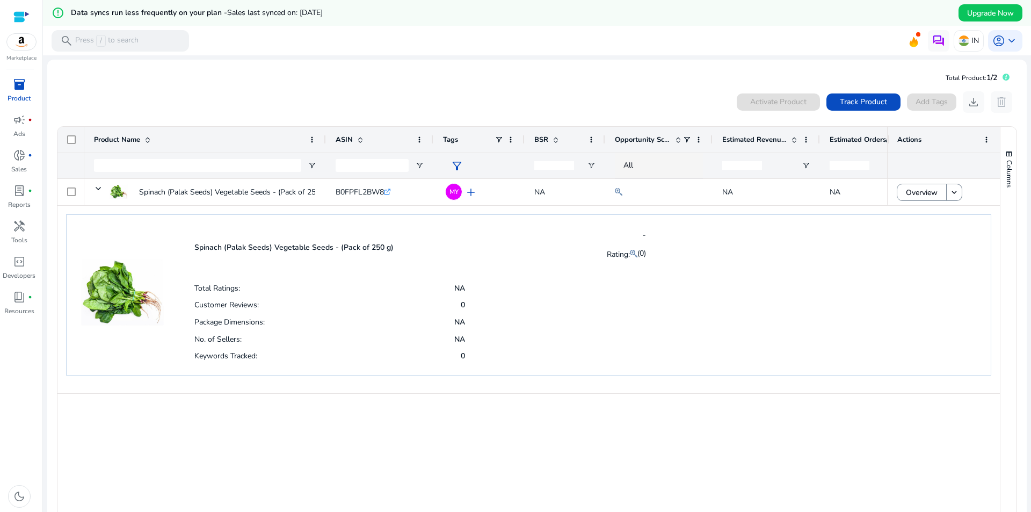
click at [169, 176] on div at bounding box center [197, 165] width 207 height 25
click at [171, 164] on input "Product Name Filter Input" at bounding box center [197, 165] width 207 height 13
paste input "**********"
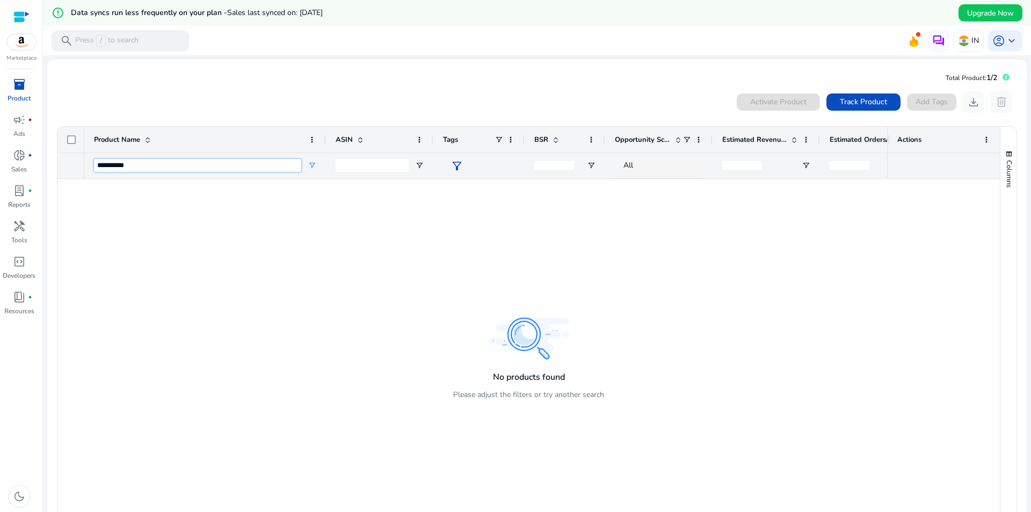
type input "**********"
click at [351, 167] on input "ASIN Filter Input" at bounding box center [372, 165] width 73 height 13
paste input "**********"
type input "**********"
drag, startPoint x: 272, startPoint y: 165, endPoint x: 112, endPoint y: 155, distance: 160.4
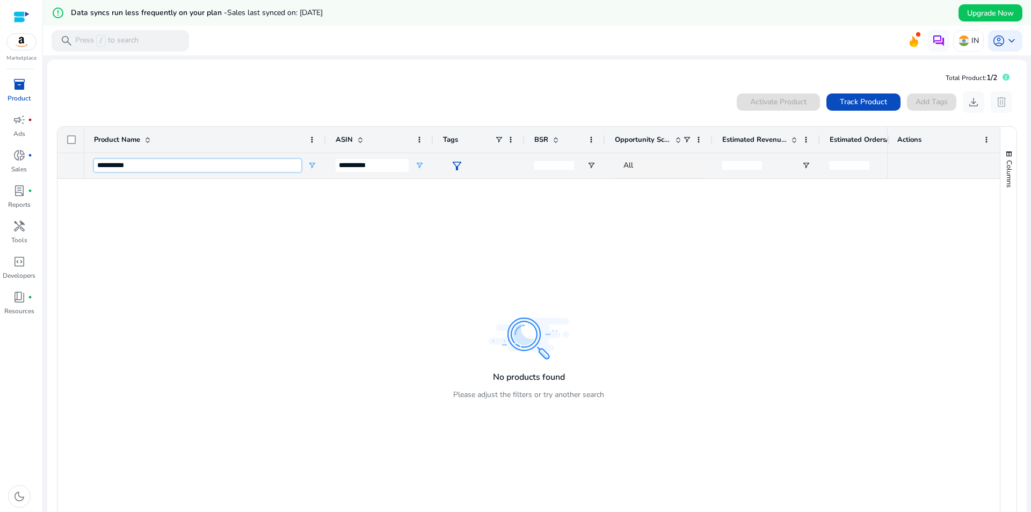
click at [112, 155] on div "**********" at bounding box center [197, 165] width 207 height 25
type input "*"
click at [855, 100] on span "Track Product" at bounding box center [863, 101] width 47 height 11
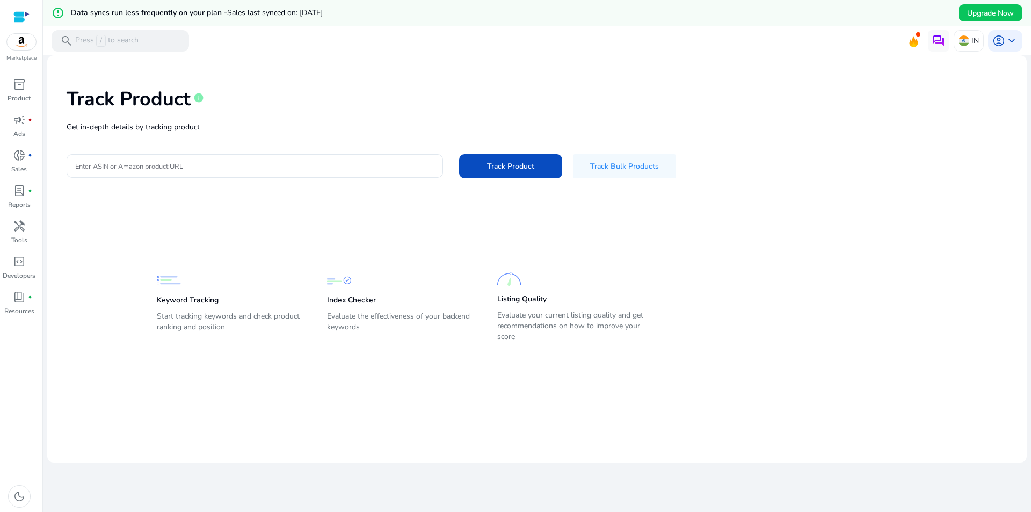
click at [294, 183] on div "Track Product info Get in-depth details by tracking product Enter ASIN or Amazo…" at bounding box center [537, 132] width 962 height 136
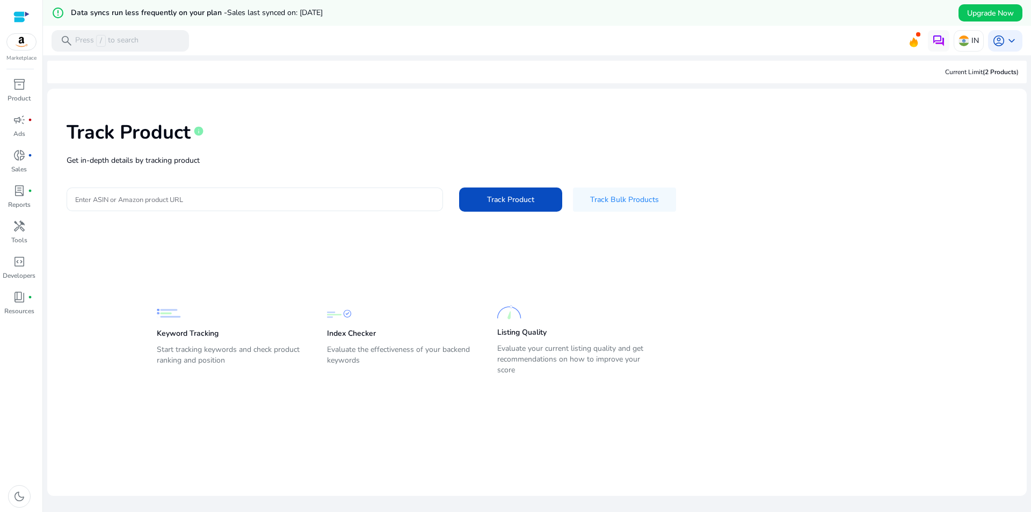
click at [256, 206] on div at bounding box center [254, 199] width 359 height 24
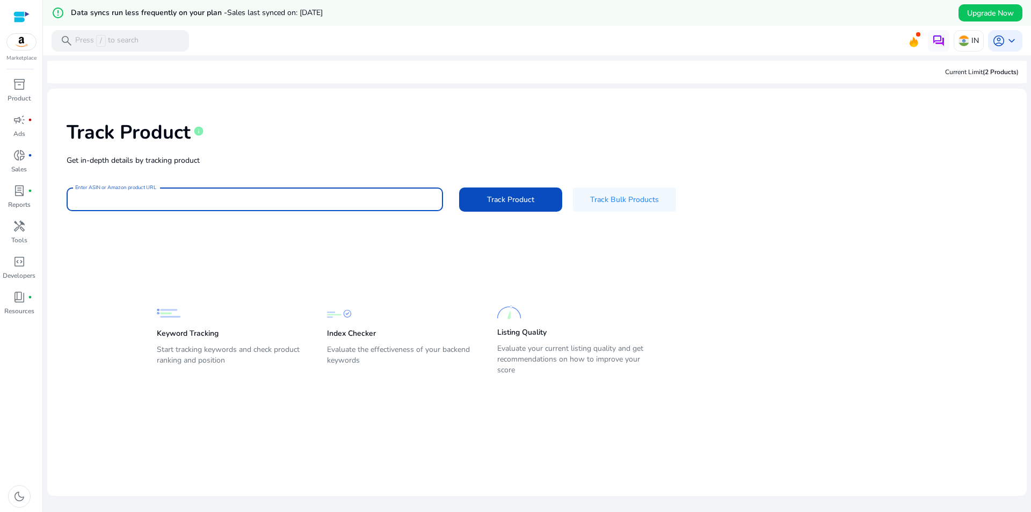
paste input "**********"
type input "**********"
click at [516, 184] on div "**********" at bounding box center [537, 165] width 962 height 136
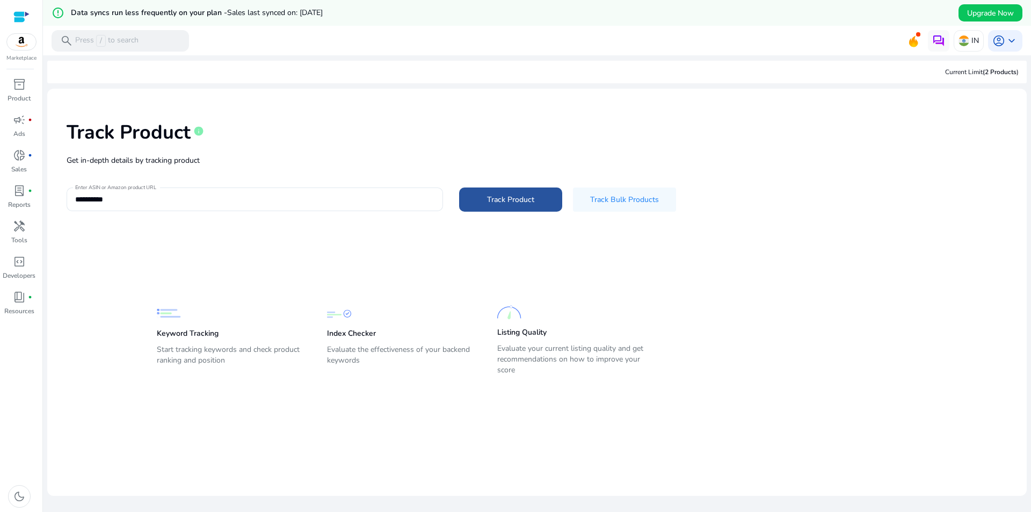
click at [506, 197] on span "Track Product" at bounding box center [510, 199] width 47 height 11
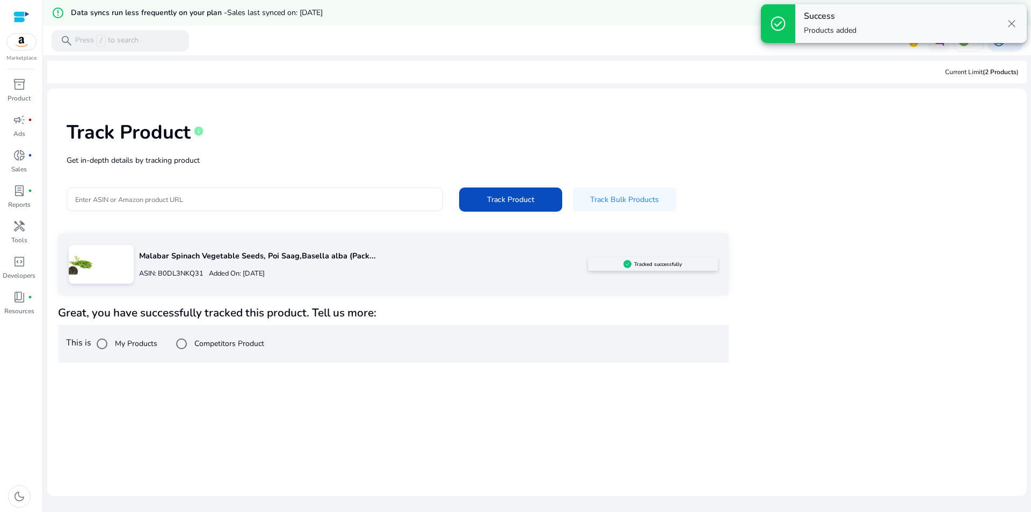
click at [126, 347] on label "My Products" at bounding box center [135, 343] width 45 height 11
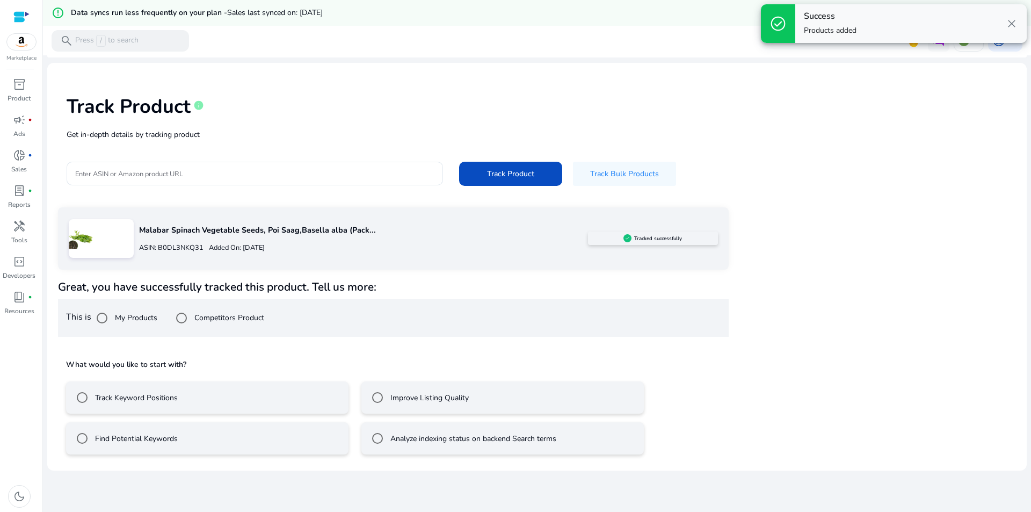
click at [208, 408] on mat-radio-button "Track Keyword Positions" at bounding box center [207, 397] width 282 height 32
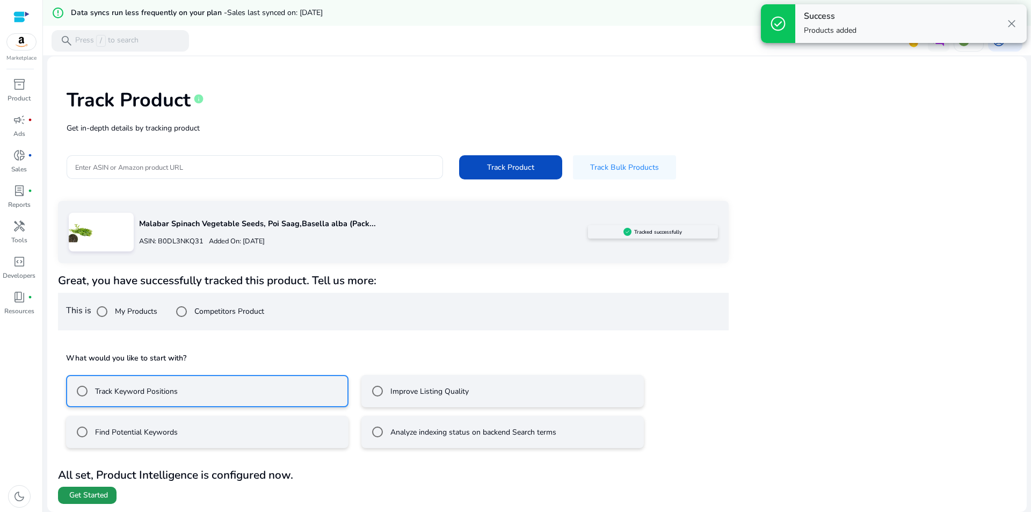
click at [99, 499] on span "Get Started" at bounding box center [88, 495] width 39 height 11
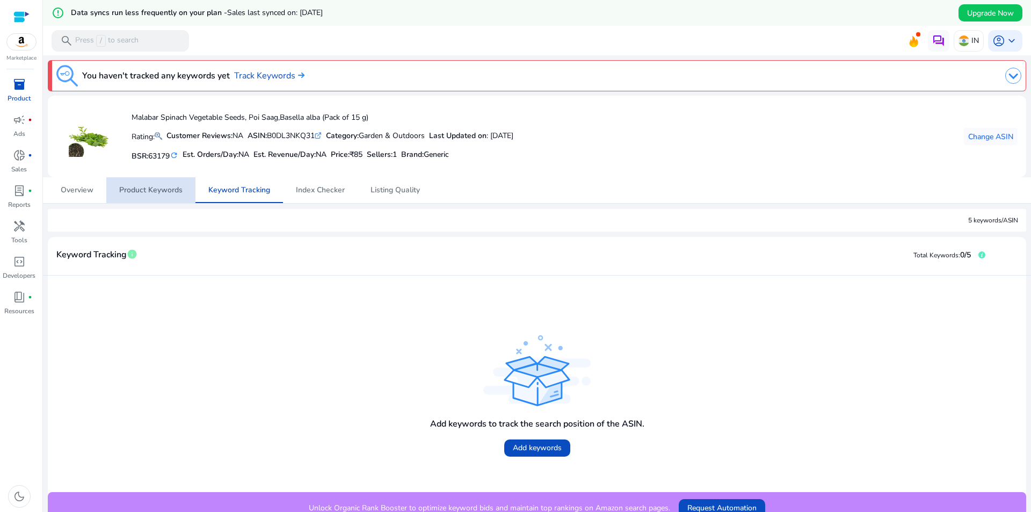
click at [155, 190] on span "Product Keywords" at bounding box center [150, 190] width 63 height 8
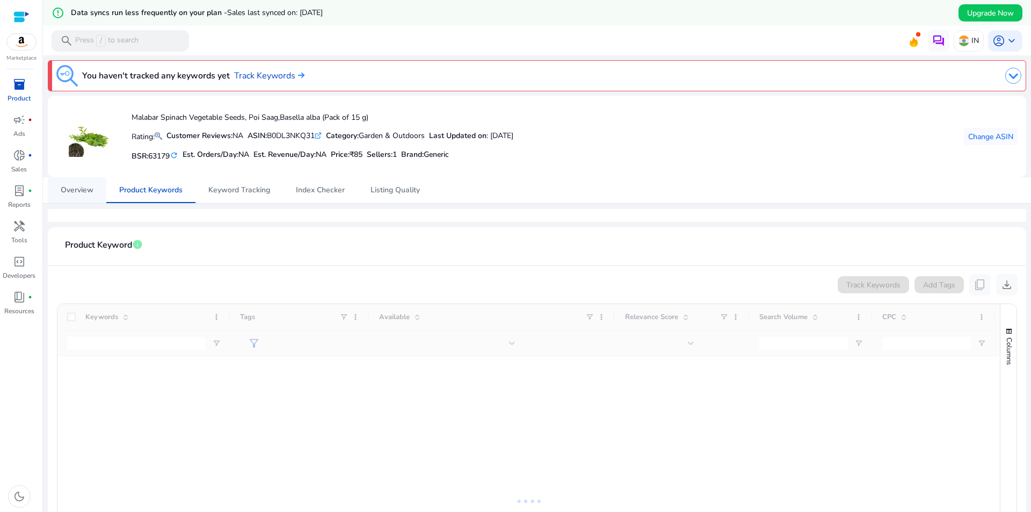
click at [72, 197] on span "Overview" at bounding box center [77, 190] width 33 height 26
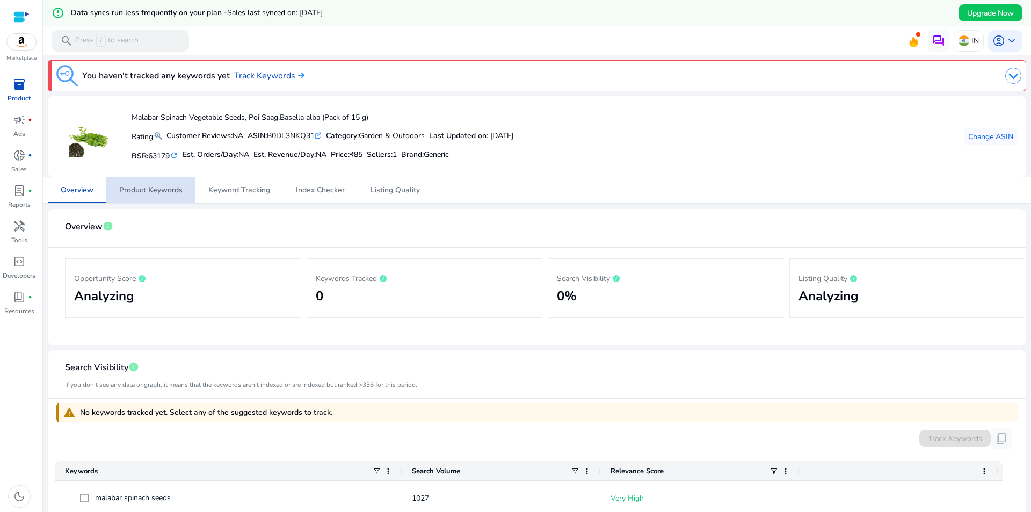
click at [166, 200] on span "Product Keywords" at bounding box center [150, 190] width 63 height 26
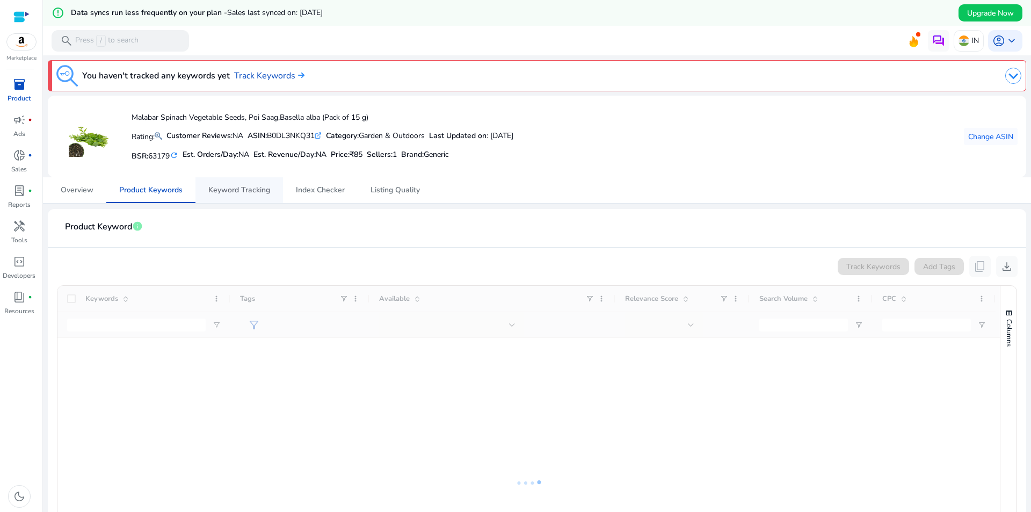
click at [258, 198] on span "Keyword Tracking" at bounding box center [239, 190] width 62 height 26
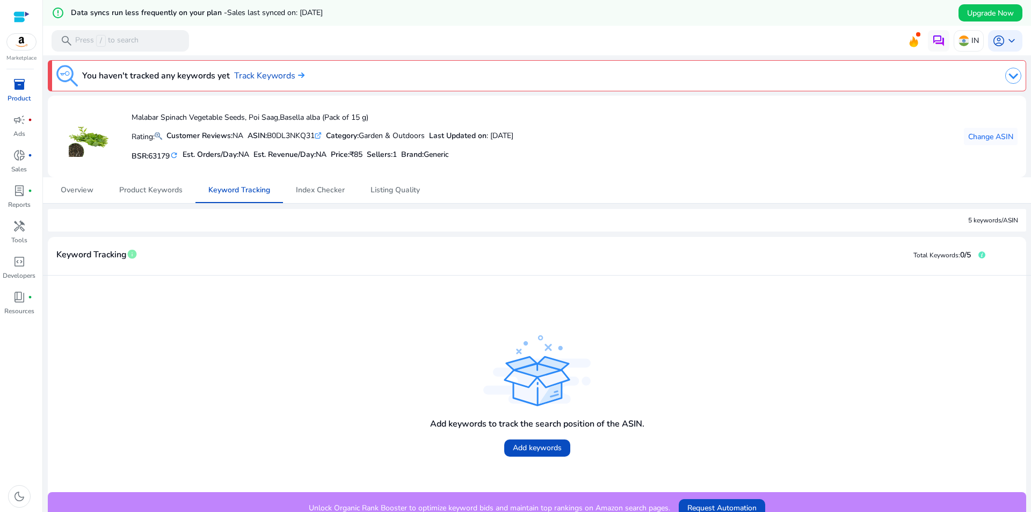
scroll to position [26, 0]
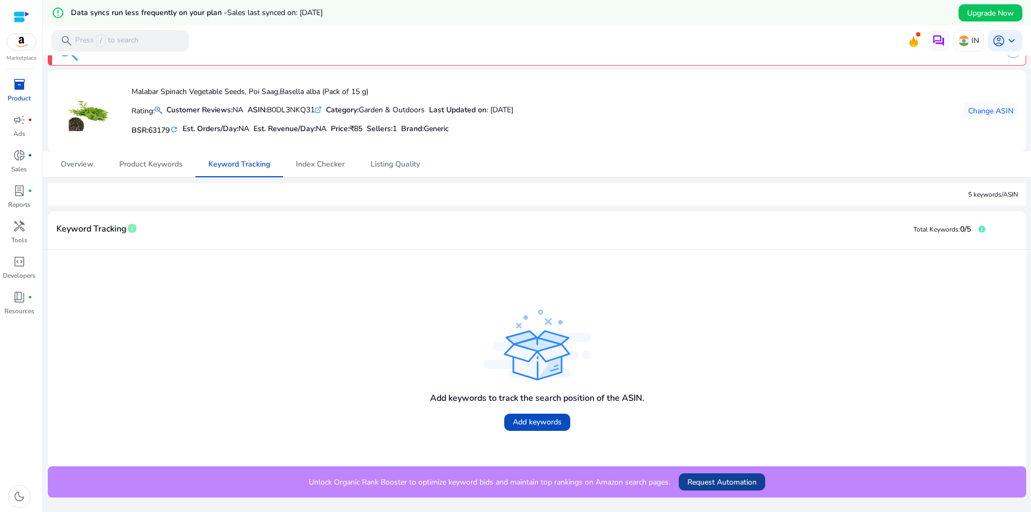
click at [736, 477] on span "Request Automation" at bounding box center [721, 481] width 69 height 11
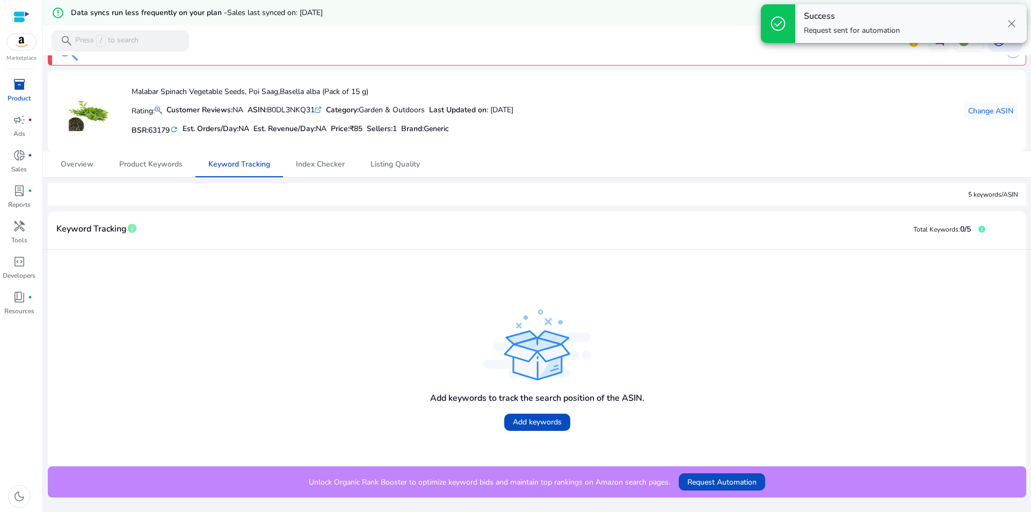
click at [1012, 25] on span "close" at bounding box center [1011, 23] width 13 height 13
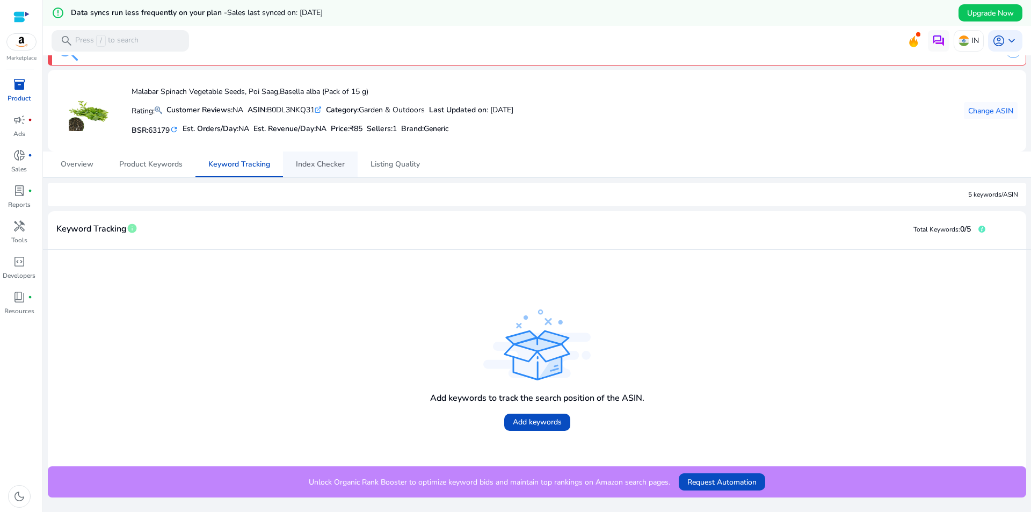
click at [328, 173] on span "Index Checker" at bounding box center [320, 164] width 49 height 26
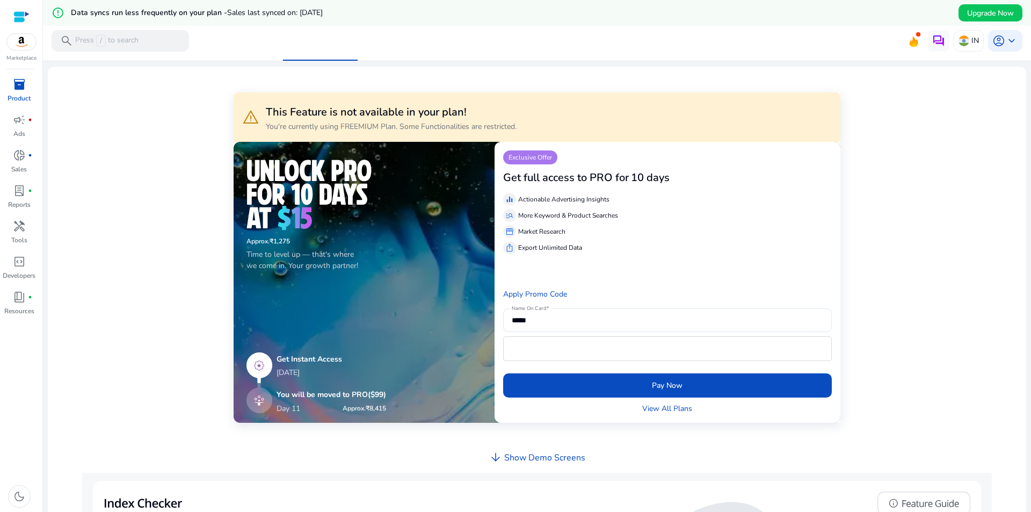
scroll to position [161, 0]
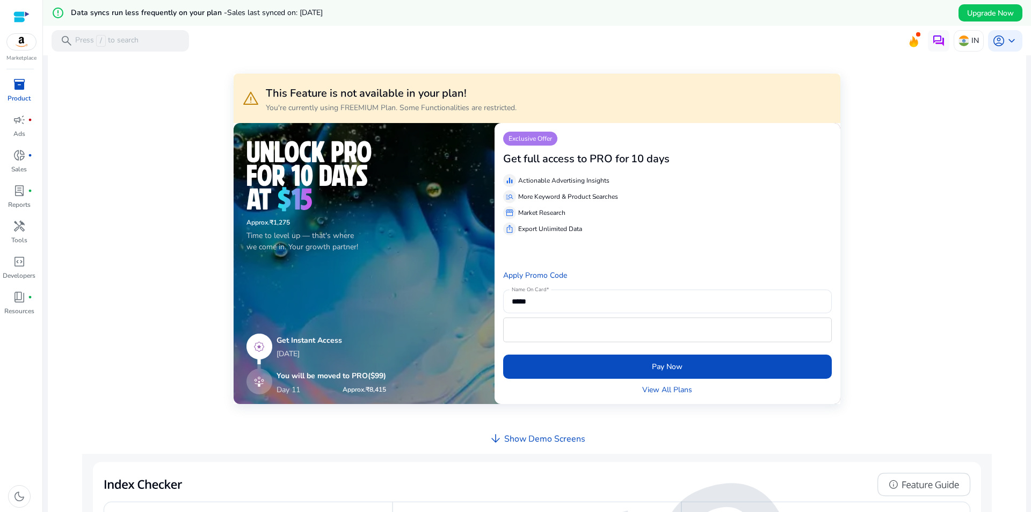
click at [252, 379] on img at bounding box center [259, 363] width 26 height 61
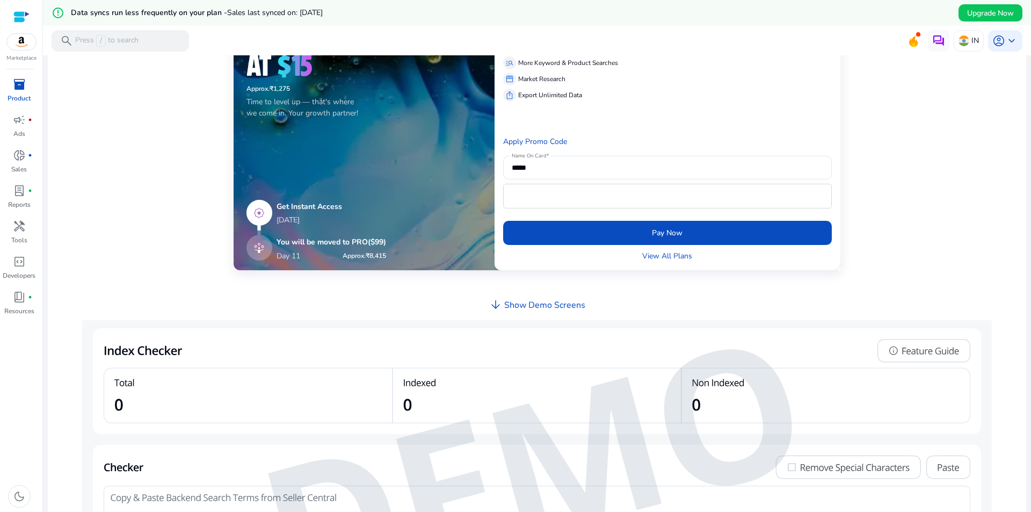
scroll to position [322, 0]
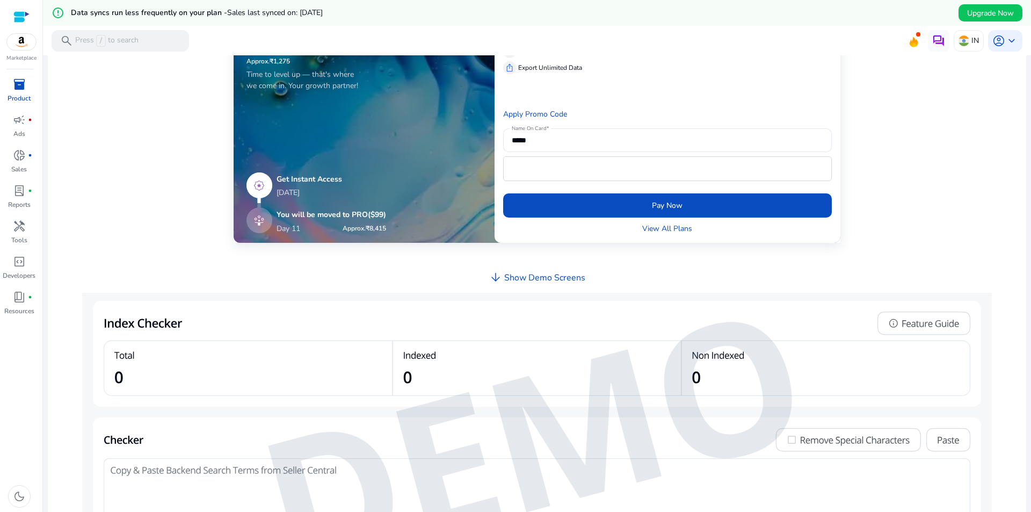
click at [570, 284] on div "arrow_downward Show Demo Screens" at bounding box center [537, 278] width 96 height 18
click at [548, 276] on h4 "Show Demo Screens" at bounding box center [544, 278] width 81 height 10
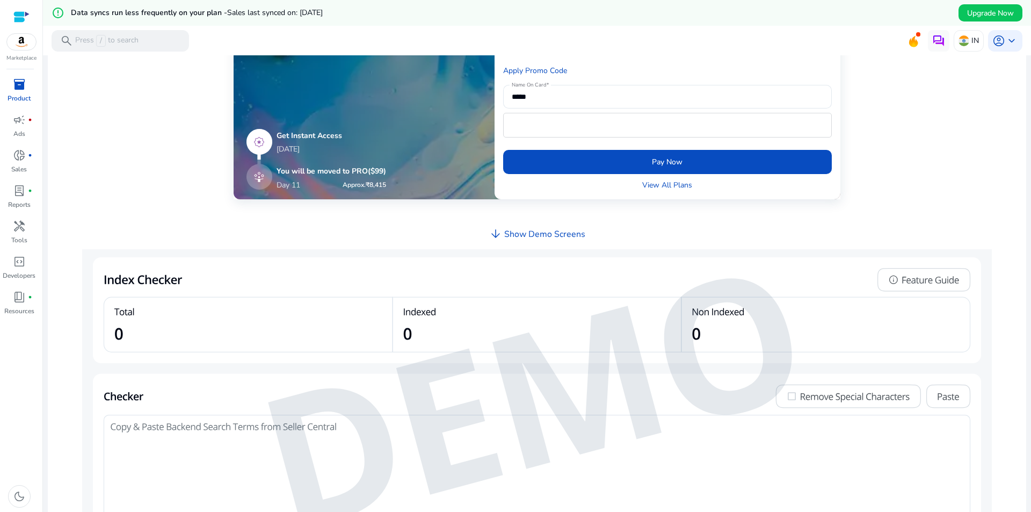
scroll to position [407, 0]
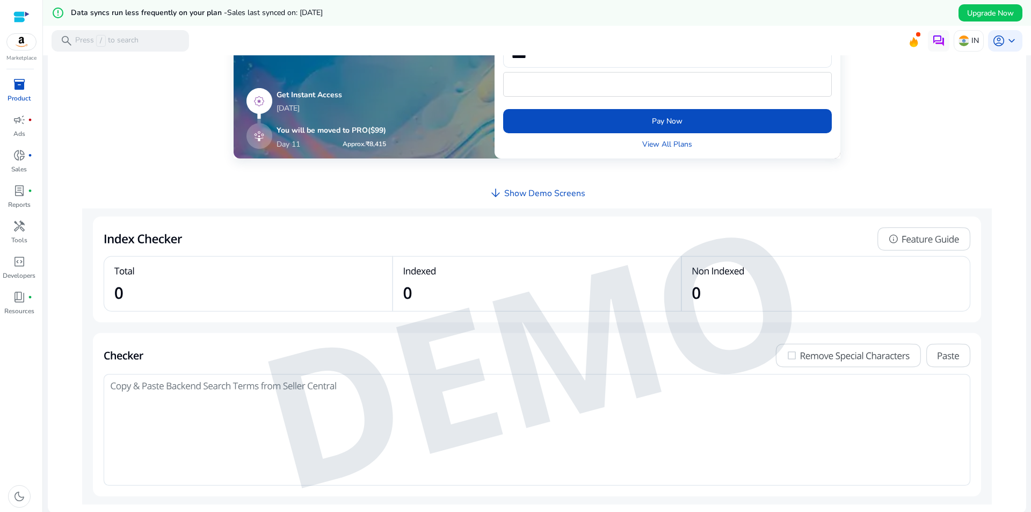
click at [592, 319] on img at bounding box center [537, 356] width 910 height 296
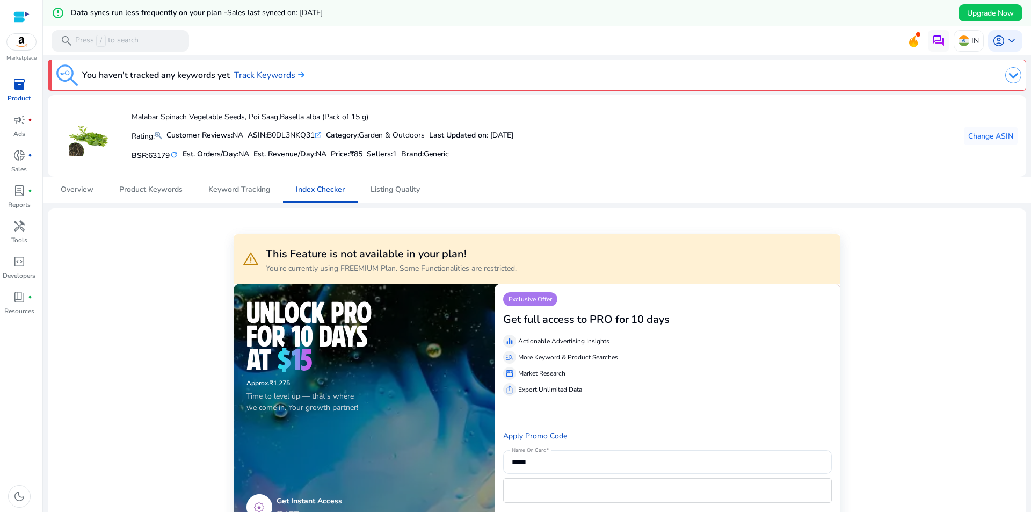
scroll to position [0, 0]
click at [410, 190] on span "Listing Quality" at bounding box center [395, 190] width 49 height 8
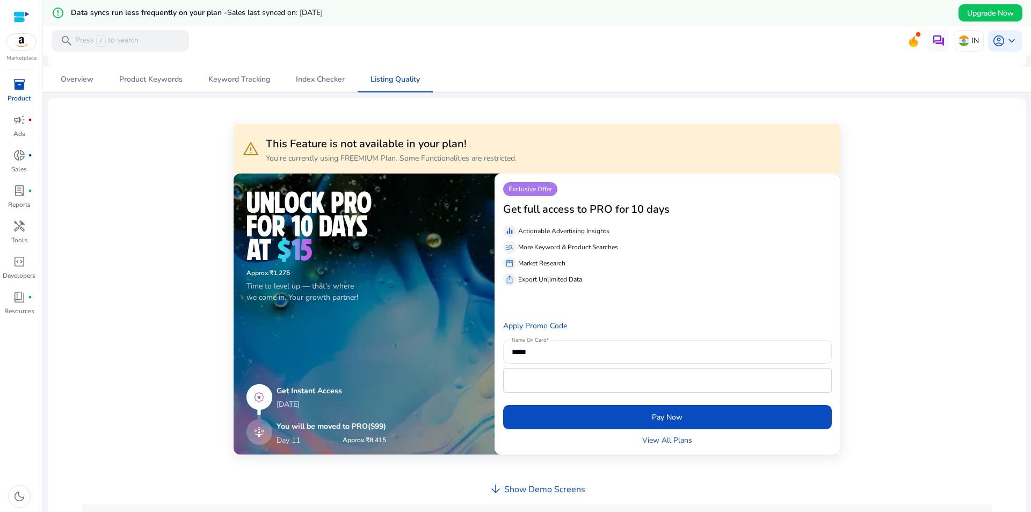
scroll to position [112, 0]
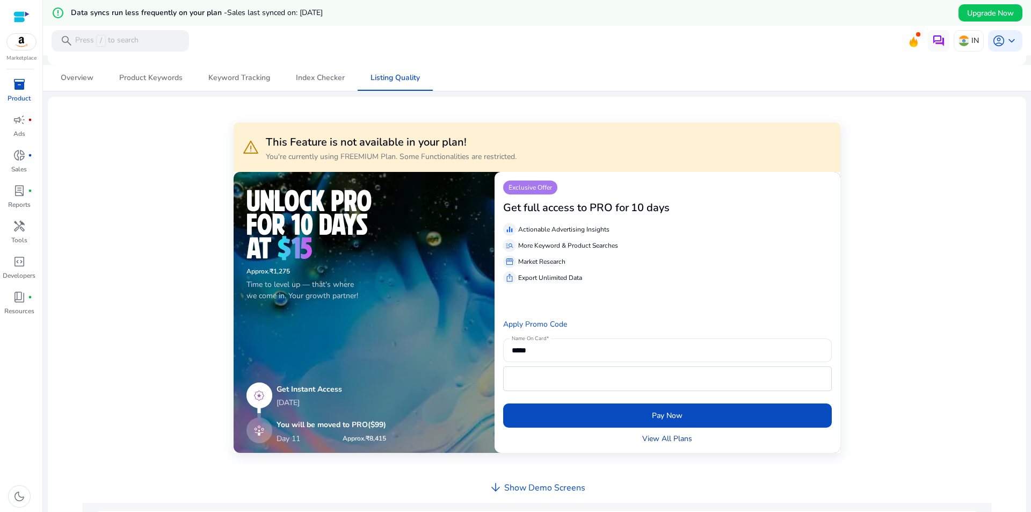
click at [677, 436] on link "View All Plans" at bounding box center [667, 438] width 50 height 11
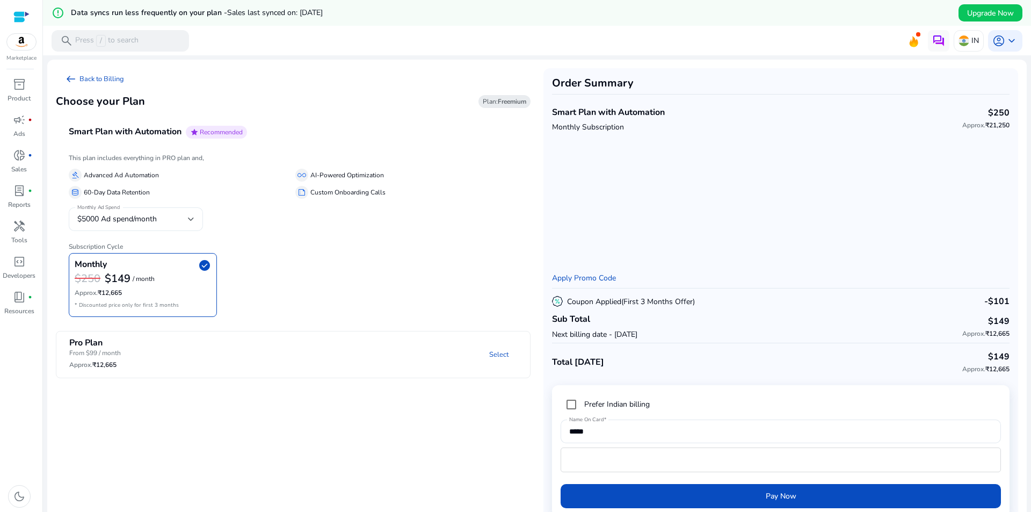
click at [133, 219] on span "$5000 Ad spend/month" at bounding box center [116, 219] width 79 height 10
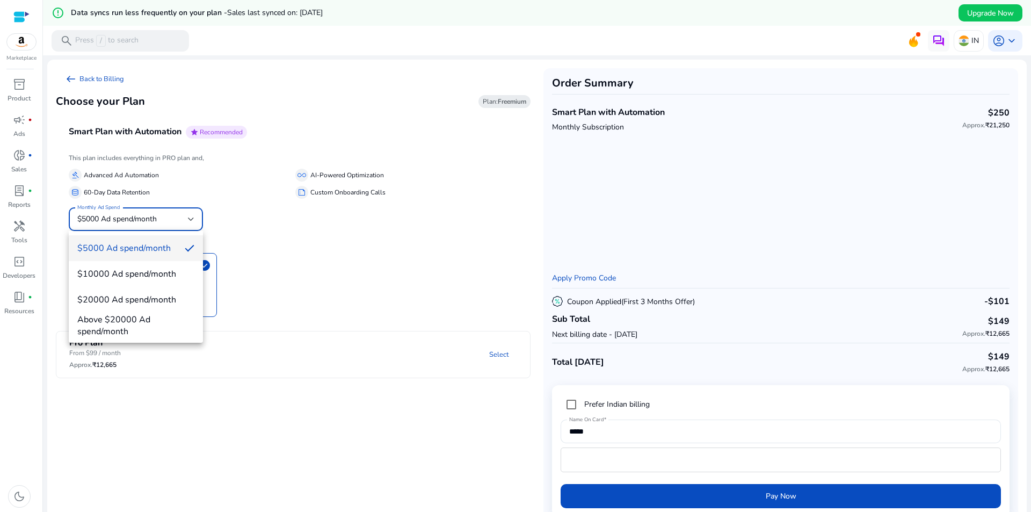
click at [134, 219] on div at bounding box center [515, 256] width 1031 height 512
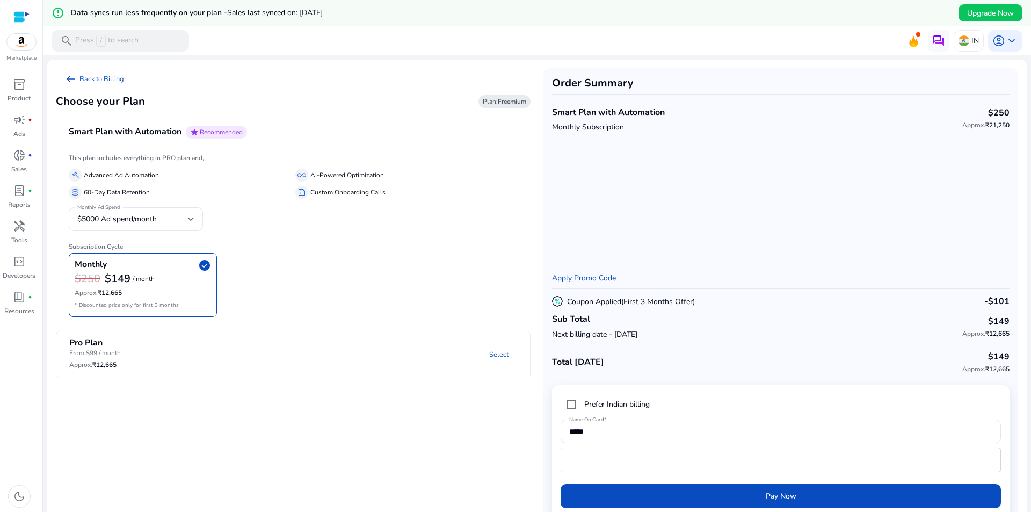
click at [93, 343] on h4 "Pro Plan" at bounding box center [95, 343] width 52 height 10
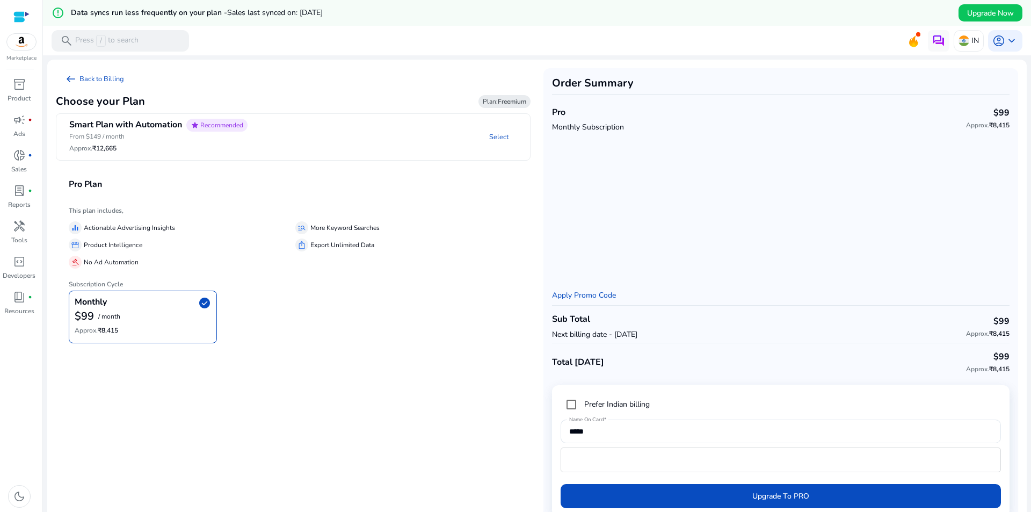
click at [133, 206] on div "This plan includes, equalizer Actionable Advertising Insights manage_search Mor…" at bounding box center [293, 278] width 475 height 148
click at [114, 322] on div "$99 / month" at bounding box center [143, 316] width 136 height 14
click at [24, 46] on img at bounding box center [21, 42] width 29 height 16
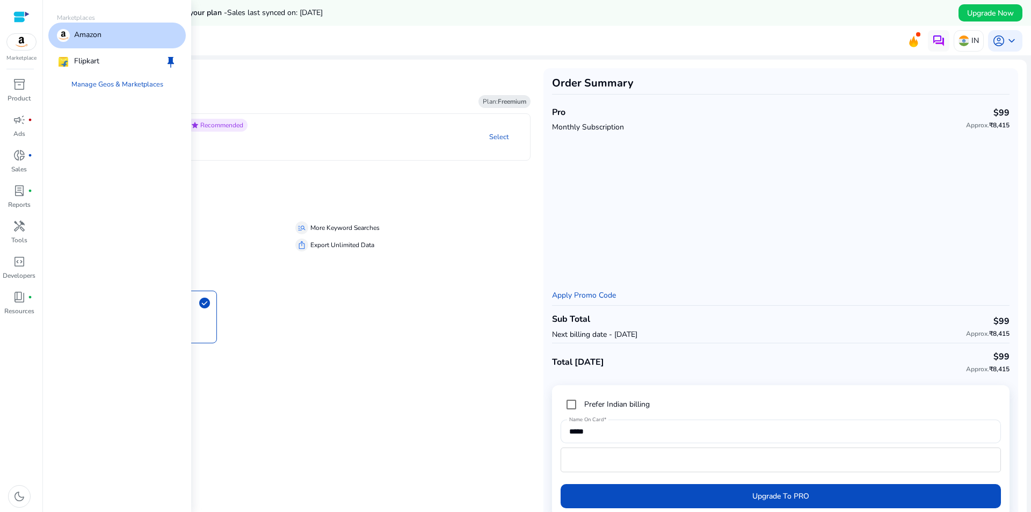
click at [76, 31] on p "Amazon" at bounding box center [87, 35] width 27 height 13
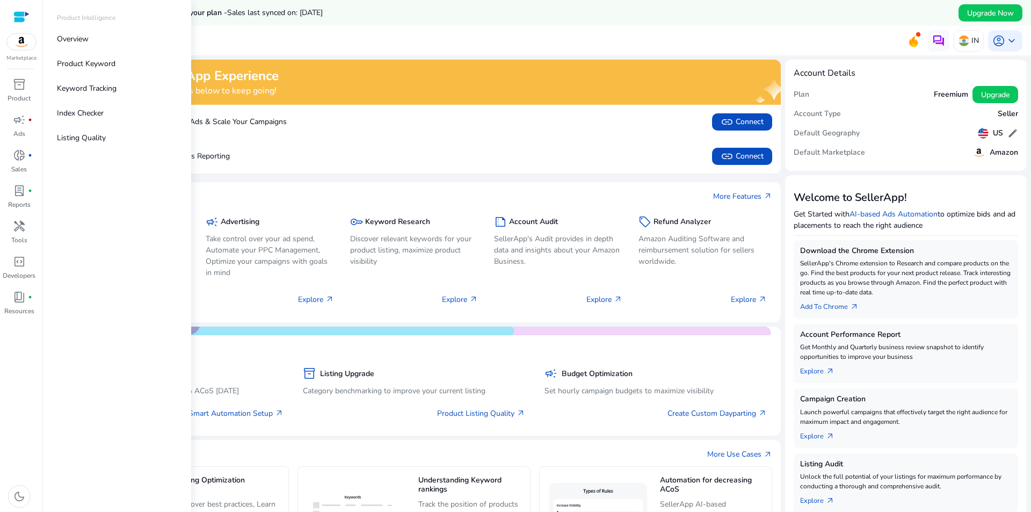
click at [23, 15] on div at bounding box center [21, 17] width 16 height 12
click at [19, 88] on span "inventory_2" at bounding box center [19, 84] width 13 height 13
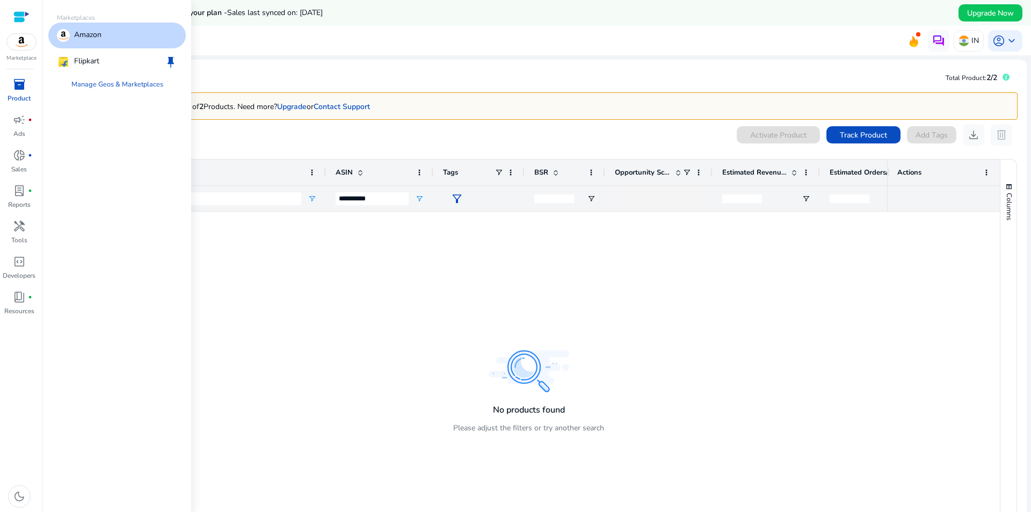
click at [20, 37] on img at bounding box center [21, 42] width 29 height 16
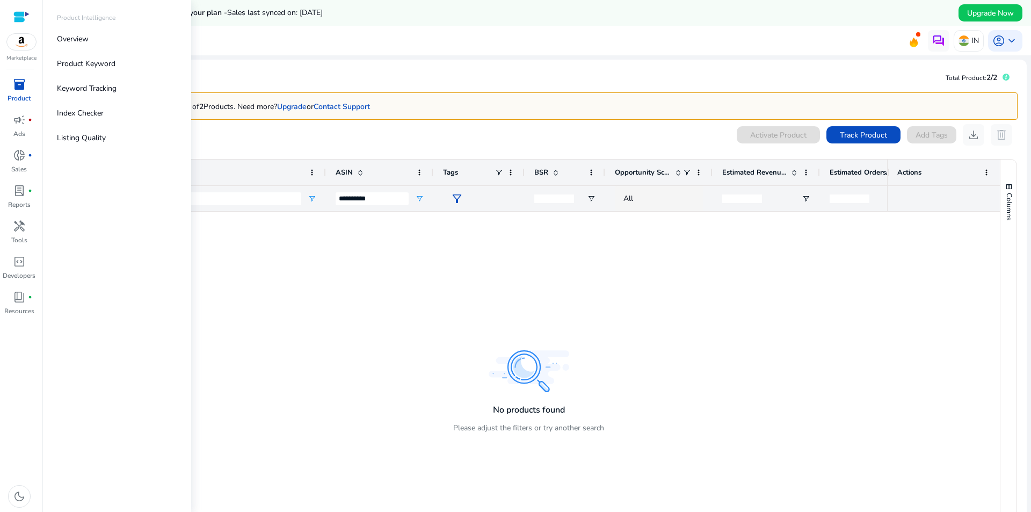
click at [13, 92] on div "inventory_2" at bounding box center [19, 84] width 30 height 17
click at [8, 294] on div "book_4 fiber_manual_record" at bounding box center [19, 296] width 30 height 17
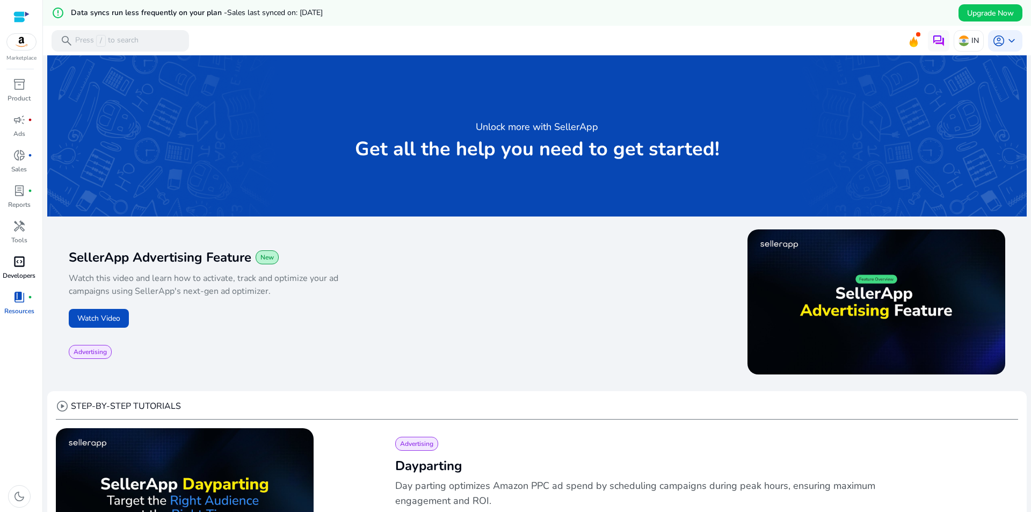
click at [15, 256] on span "code_blocks" at bounding box center [19, 261] width 13 height 13
